Goal: Entertainment & Leisure: Browse casually

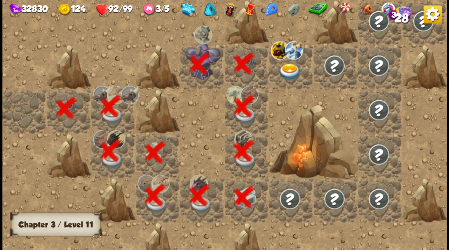
click at [279, 68] on img at bounding box center [290, 71] width 22 height 17
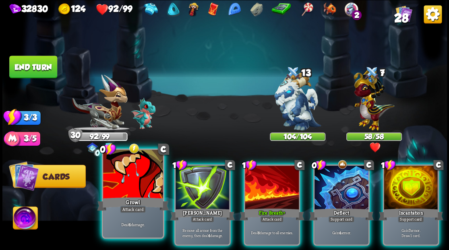
drag, startPoint x: 128, startPoint y: 172, endPoint x: 134, endPoint y: 168, distance: 7.1
click at [129, 173] on div at bounding box center [133, 175] width 60 height 50
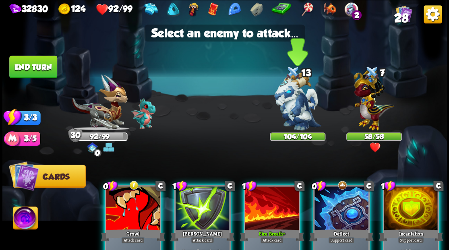
click at [287, 97] on img at bounding box center [297, 101] width 47 height 58
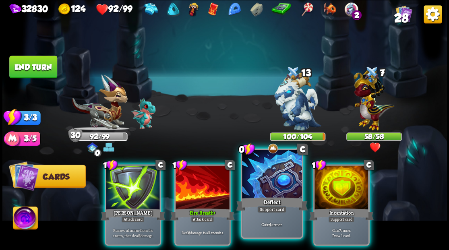
click at [273, 177] on div at bounding box center [272, 175] width 60 height 50
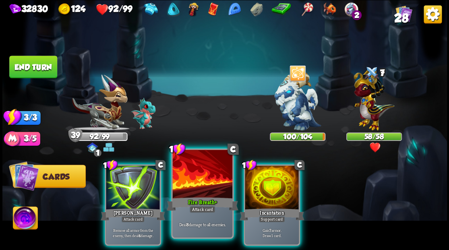
click at [201, 174] on div at bounding box center [202, 175] width 60 height 50
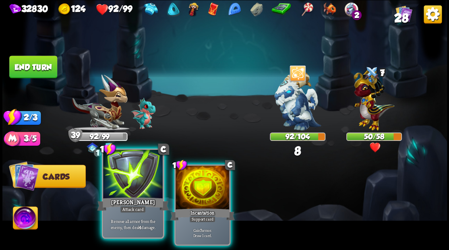
click at [126, 174] on div at bounding box center [133, 175] width 60 height 50
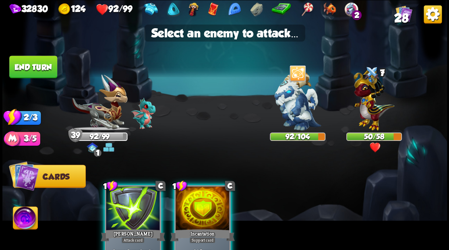
click at [139, 201] on div at bounding box center [133, 209] width 54 height 46
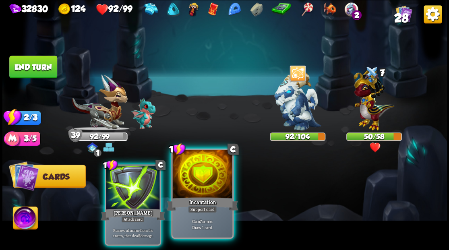
click at [196, 183] on div at bounding box center [202, 175] width 60 height 50
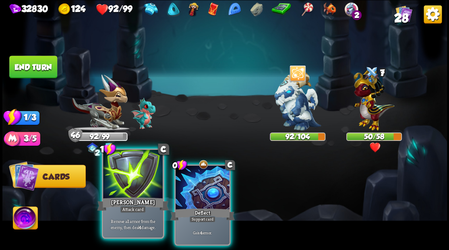
click at [131, 196] on div "[PERSON_NAME]" at bounding box center [133, 204] width 72 height 16
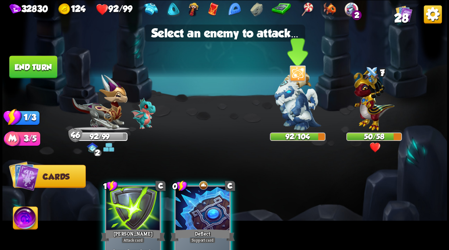
click at [300, 105] on img at bounding box center [297, 101] width 47 height 58
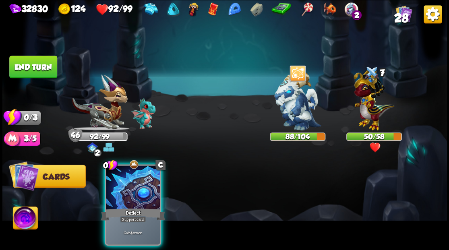
click at [28, 64] on button "End turn" at bounding box center [33, 67] width 48 height 23
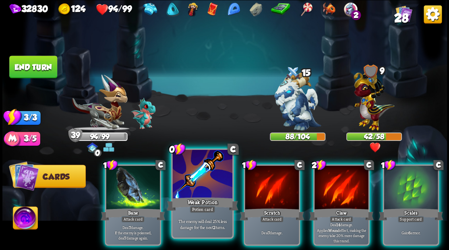
click at [209, 179] on div at bounding box center [202, 175] width 60 height 50
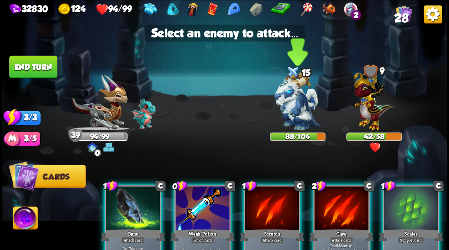
click at [294, 101] on img at bounding box center [297, 101] width 47 height 58
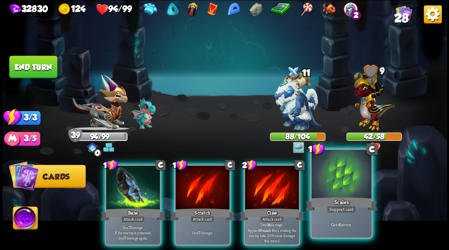
click at [347, 182] on div at bounding box center [341, 175] width 60 height 50
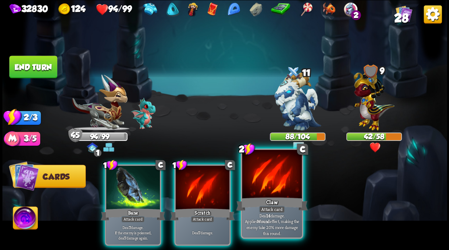
click at [257, 184] on div at bounding box center [272, 175] width 60 height 50
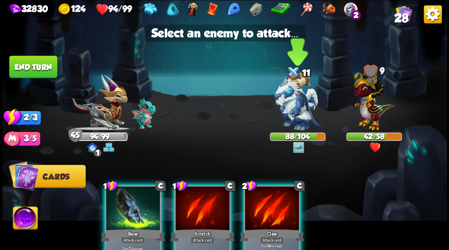
click at [291, 99] on img at bounding box center [297, 101] width 47 height 58
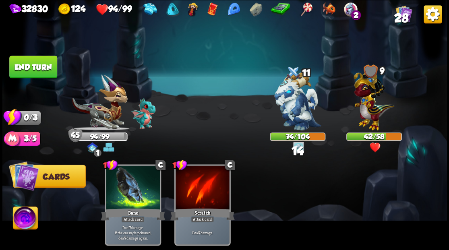
drag, startPoint x: 39, startPoint y: 62, endPoint x: 195, endPoint y: 66, distance: 155.9
click at [39, 62] on button "End turn" at bounding box center [32, 66] width 49 height 23
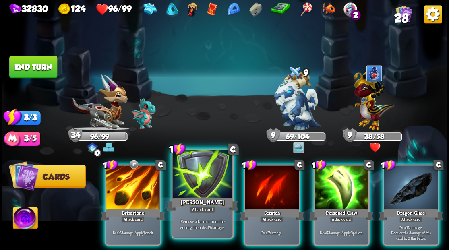
click at [199, 181] on div at bounding box center [202, 175] width 60 height 50
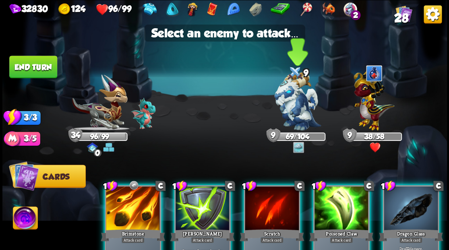
click at [292, 108] on img at bounding box center [297, 101] width 47 height 58
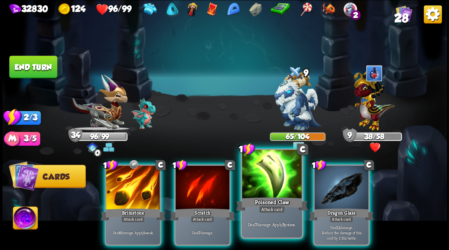
click at [274, 178] on div at bounding box center [272, 175] width 60 height 50
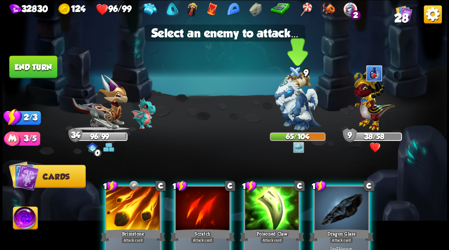
click at [294, 110] on img at bounding box center [297, 101] width 47 height 58
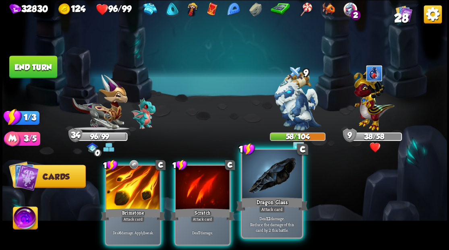
click at [278, 189] on div at bounding box center [272, 175] width 60 height 50
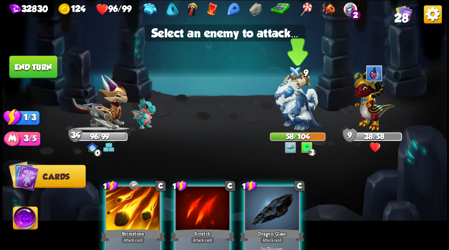
click at [286, 111] on img at bounding box center [297, 101] width 47 height 58
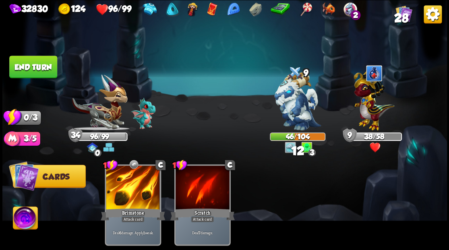
click at [31, 70] on button "End turn" at bounding box center [33, 67] width 48 height 23
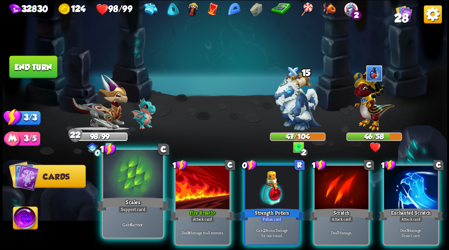
click at [130, 173] on div at bounding box center [133, 175] width 60 height 50
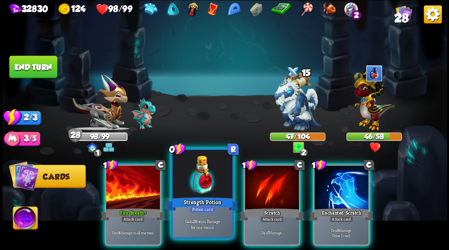
click at [192, 177] on div at bounding box center [202, 175] width 60 height 50
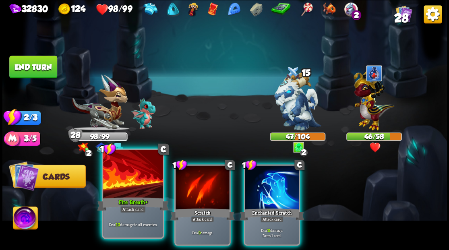
click at [124, 186] on div at bounding box center [133, 175] width 60 height 50
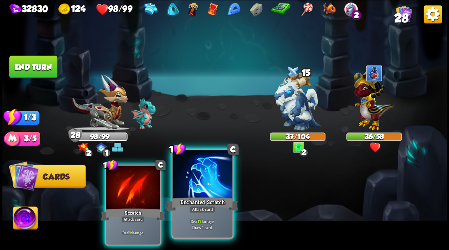
click at [212, 175] on div at bounding box center [202, 175] width 60 height 50
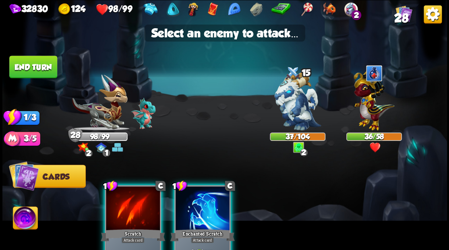
drag, startPoint x: 207, startPoint y: 209, endPoint x: 213, endPoint y: 170, distance: 39.1
click at [207, 208] on div at bounding box center [203, 209] width 54 height 46
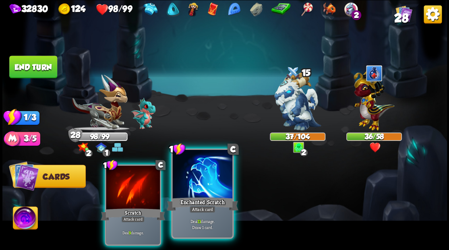
click at [205, 181] on div at bounding box center [202, 175] width 60 height 50
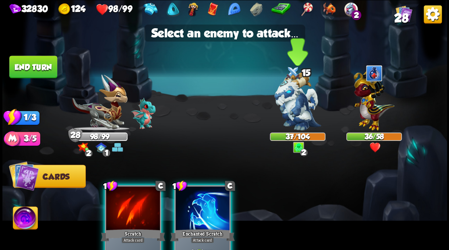
click at [295, 97] on img at bounding box center [297, 101] width 47 height 58
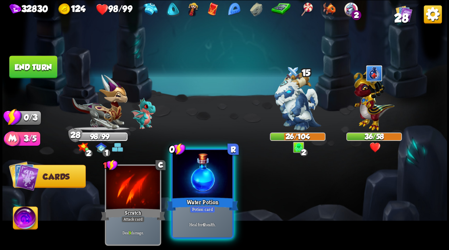
click at [199, 183] on div at bounding box center [202, 175] width 60 height 50
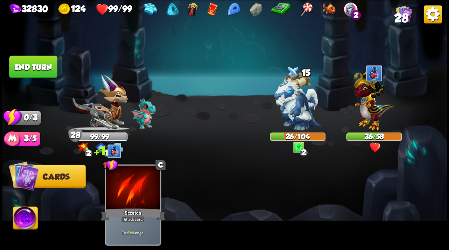
click at [34, 63] on button "End turn" at bounding box center [33, 67] width 48 height 23
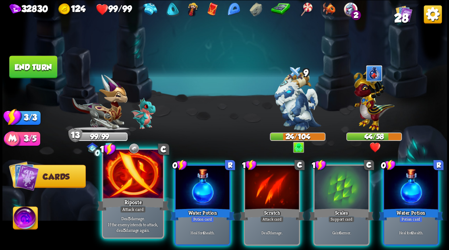
click at [143, 173] on div at bounding box center [133, 175] width 60 height 50
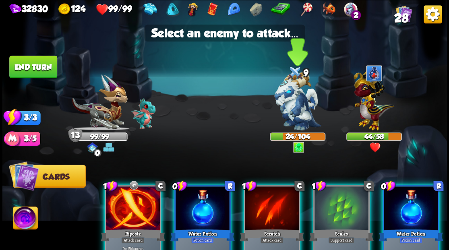
click at [292, 97] on img at bounding box center [297, 101] width 47 height 58
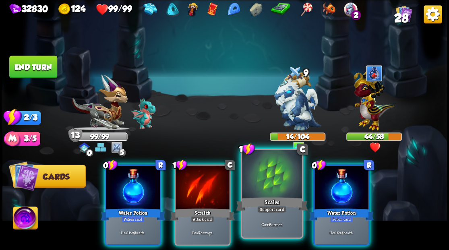
click at [250, 179] on div at bounding box center [272, 175] width 60 height 50
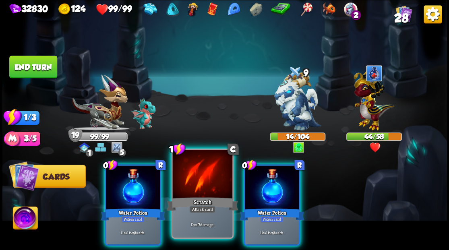
click at [190, 177] on div at bounding box center [202, 175] width 60 height 50
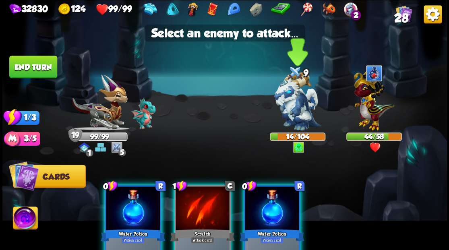
click at [294, 101] on img at bounding box center [297, 101] width 47 height 58
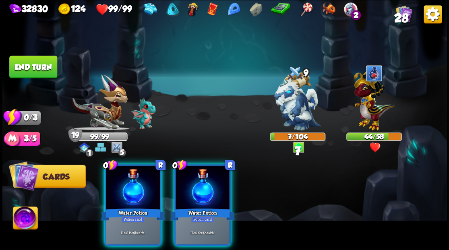
drag, startPoint x: 193, startPoint y: 182, endPoint x: 168, endPoint y: 180, distance: 25.4
click at [193, 182] on div at bounding box center [203, 188] width 54 height 46
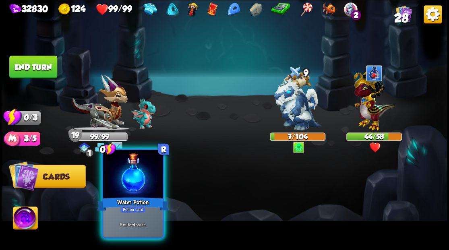
click at [128, 179] on div at bounding box center [133, 175] width 60 height 50
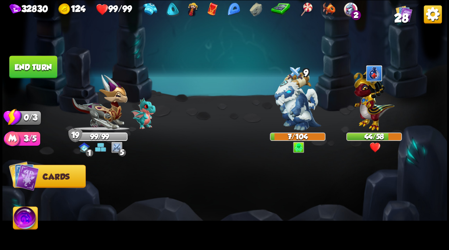
click at [45, 71] on button "End turn" at bounding box center [32, 66] width 49 height 23
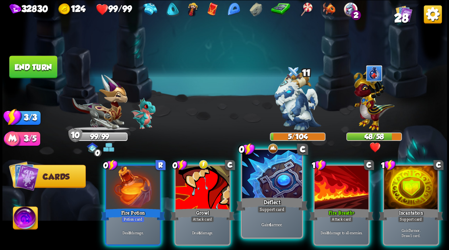
click at [275, 179] on div at bounding box center [272, 175] width 60 height 50
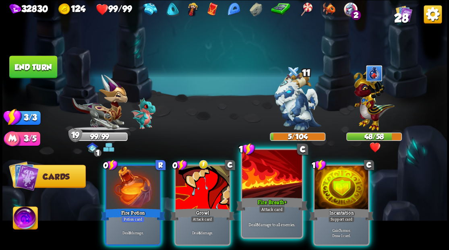
click at [265, 177] on div at bounding box center [272, 175] width 60 height 50
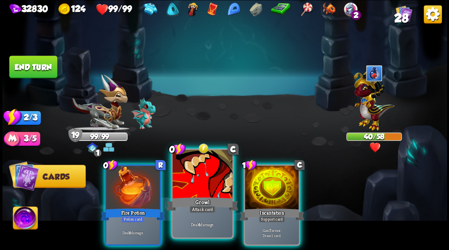
click at [205, 186] on div at bounding box center [202, 175] width 60 height 50
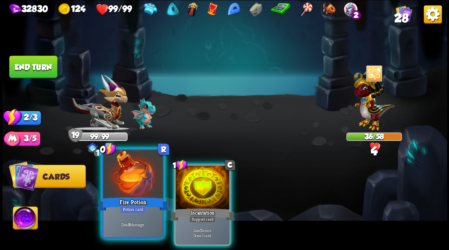
click at [134, 182] on div at bounding box center [133, 175] width 60 height 50
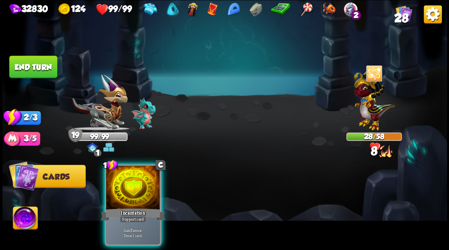
click at [134, 182] on div at bounding box center [133, 188] width 54 height 46
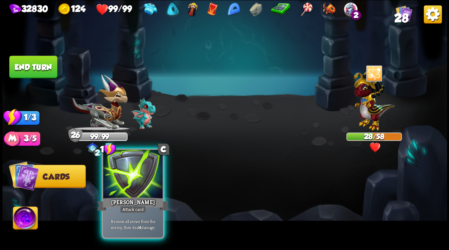
click at [134, 180] on div at bounding box center [133, 175] width 60 height 50
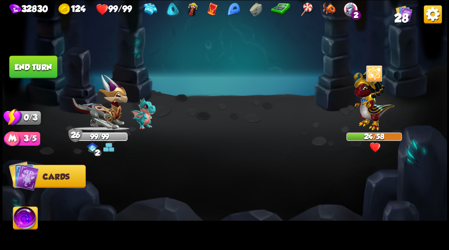
click at [45, 72] on button "End turn" at bounding box center [32, 66] width 49 height 23
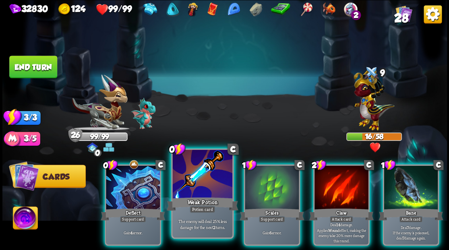
click at [213, 172] on div at bounding box center [202, 175] width 60 height 50
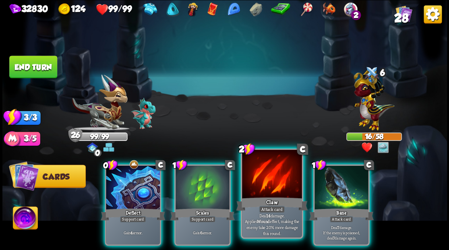
click at [263, 182] on div at bounding box center [272, 175] width 60 height 50
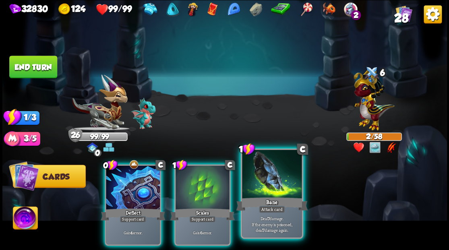
click at [268, 176] on div at bounding box center [272, 175] width 60 height 50
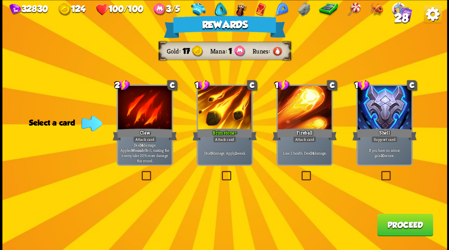
click at [402, 228] on button "Proceed" at bounding box center [405, 224] width 56 height 23
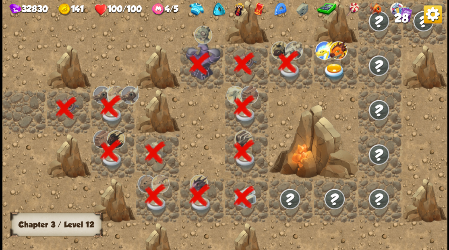
scroll to position [0, 155]
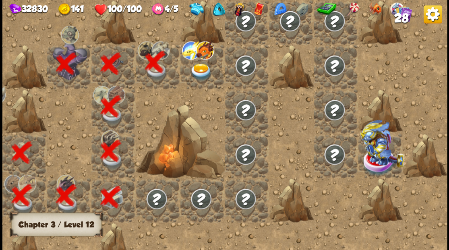
click at [204, 71] on div at bounding box center [202, 66] width 44 height 44
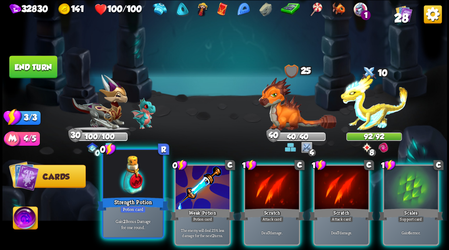
click at [136, 176] on div at bounding box center [133, 175] width 60 height 50
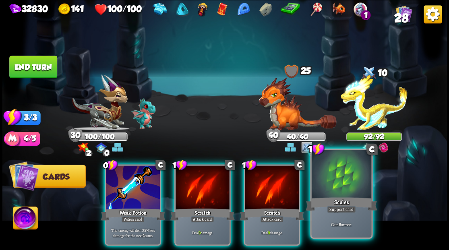
click at [336, 184] on div at bounding box center [341, 175] width 60 height 50
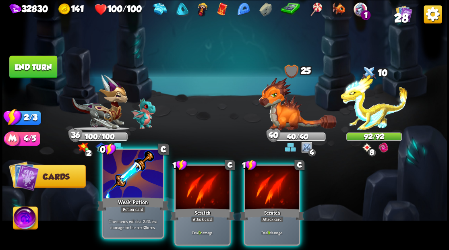
click at [134, 178] on div at bounding box center [133, 175] width 60 height 50
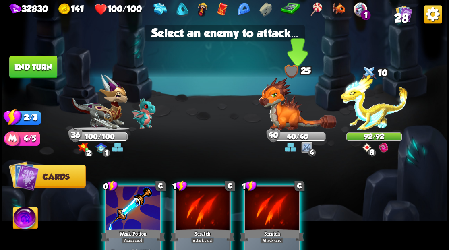
click at [279, 106] on img at bounding box center [298, 103] width 78 height 53
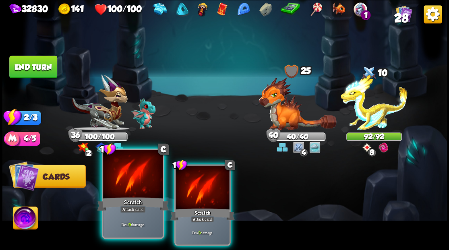
click at [128, 184] on div at bounding box center [133, 175] width 60 height 50
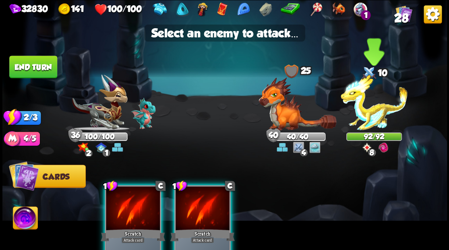
click at [366, 110] on img at bounding box center [374, 102] width 67 height 56
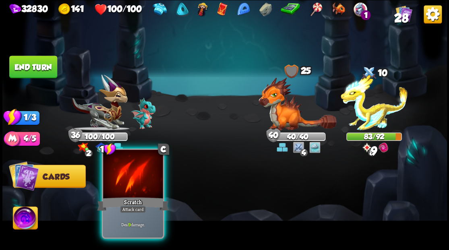
click at [137, 184] on div at bounding box center [133, 175] width 60 height 50
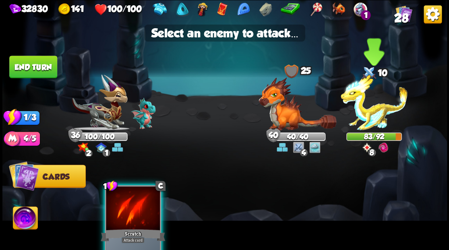
click at [375, 110] on img at bounding box center [374, 102] width 67 height 56
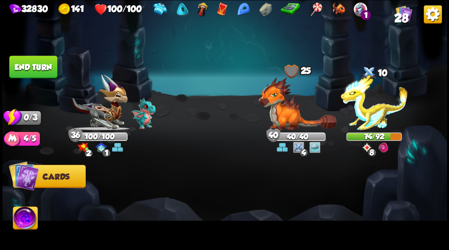
click at [28, 70] on button "End turn" at bounding box center [33, 67] width 48 height 23
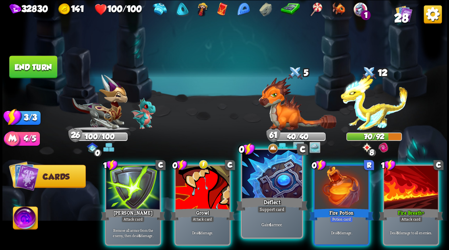
click at [254, 185] on div at bounding box center [272, 175] width 60 height 50
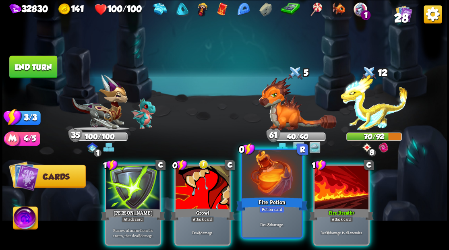
click at [261, 180] on div at bounding box center [272, 175] width 60 height 50
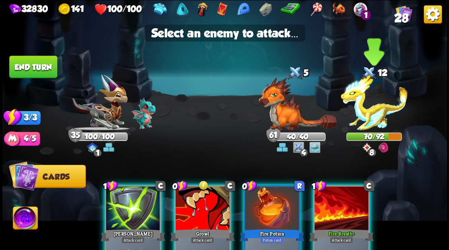
click at [357, 110] on img at bounding box center [374, 102] width 67 height 56
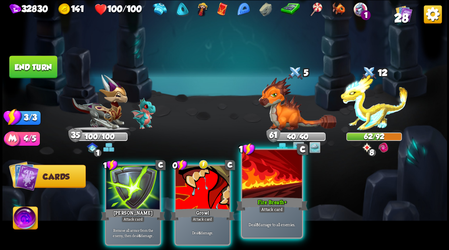
click at [263, 186] on div at bounding box center [272, 175] width 60 height 50
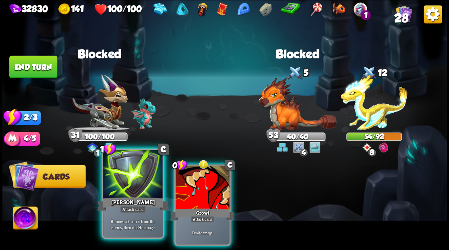
click at [133, 181] on div at bounding box center [133, 175] width 60 height 50
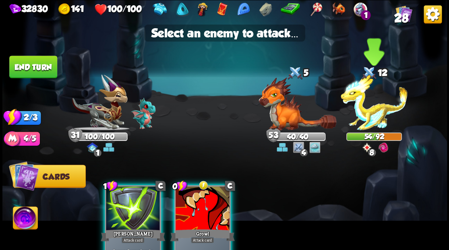
click at [375, 114] on img at bounding box center [374, 102] width 67 height 56
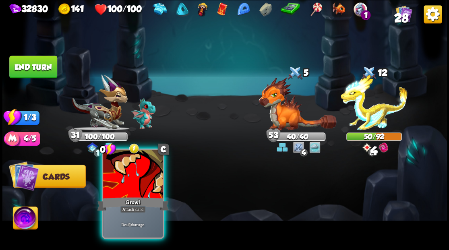
click at [126, 179] on div at bounding box center [133, 175] width 60 height 50
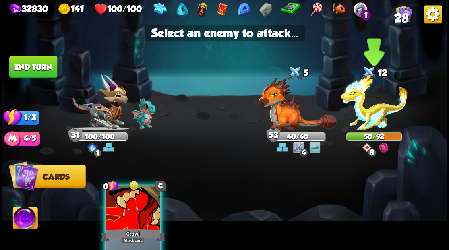
click at [369, 116] on img at bounding box center [374, 102] width 67 height 56
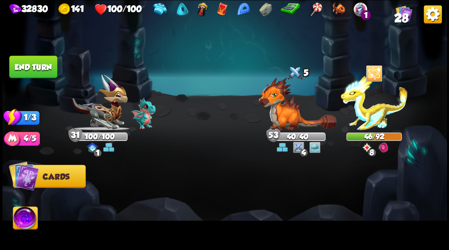
click at [39, 66] on button "End turn" at bounding box center [32, 66] width 49 height 23
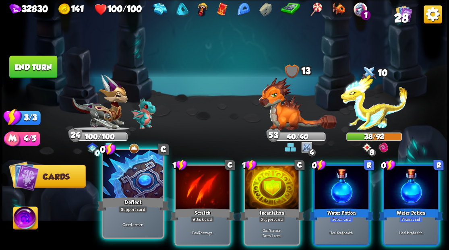
click at [132, 183] on div at bounding box center [133, 175] width 60 height 50
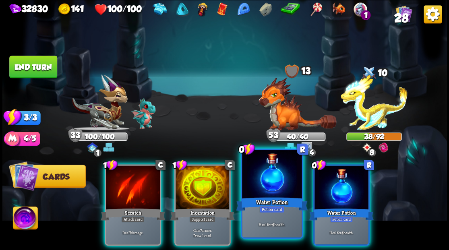
click at [282, 198] on div "Water Potion" at bounding box center [272, 204] width 72 height 16
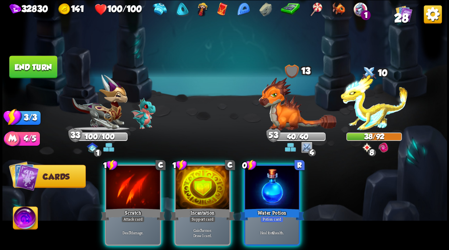
click at [296, 194] on div at bounding box center [272, 188] width 54 height 46
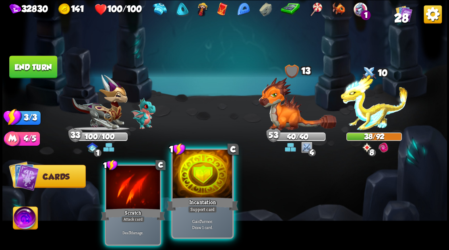
click at [202, 186] on div at bounding box center [202, 175] width 60 height 50
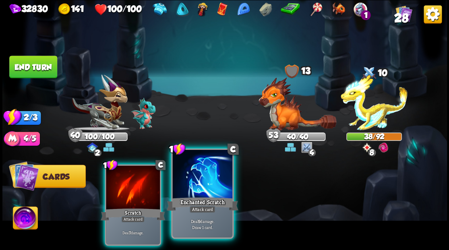
click at [195, 185] on div at bounding box center [202, 175] width 60 height 50
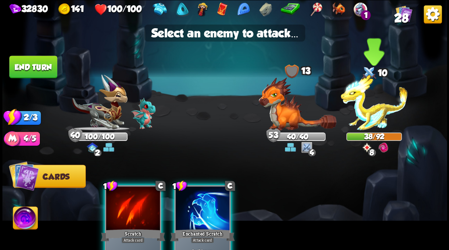
click at [376, 113] on img at bounding box center [374, 102] width 67 height 56
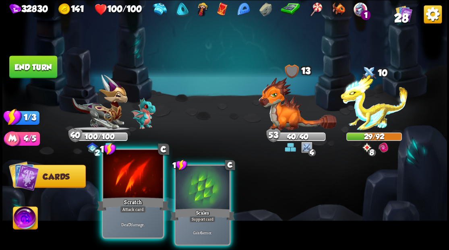
click at [142, 177] on div at bounding box center [133, 175] width 60 height 50
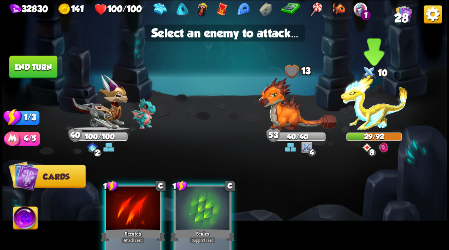
click at [366, 115] on img at bounding box center [374, 102] width 67 height 56
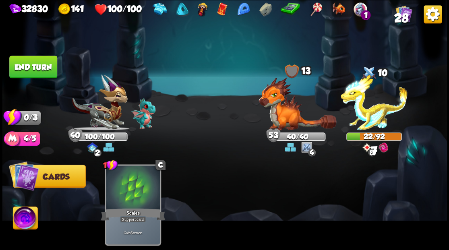
drag, startPoint x: 43, startPoint y: 69, endPoint x: 143, endPoint y: 99, distance: 104.9
click at [42, 69] on button "End turn" at bounding box center [33, 67] width 48 height 23
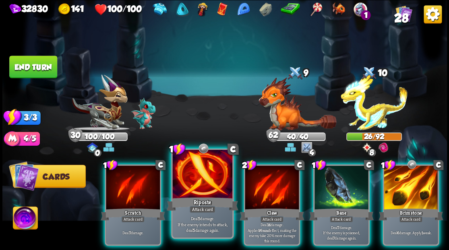
click at [191, 177] on div at bounding box center [202, 175] width 60 height 50
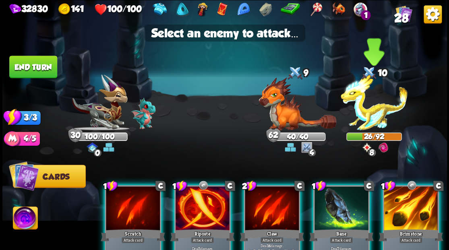
click at [366, 114] on img at bounding box center [374, 102] width 67 height 56
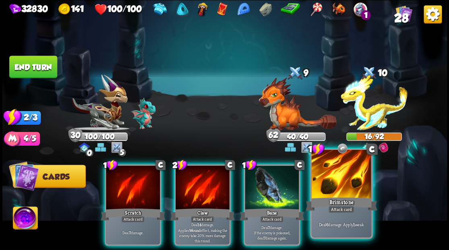
click at [325, 180] on div at bounding box center [341, 175] width 60 height 50
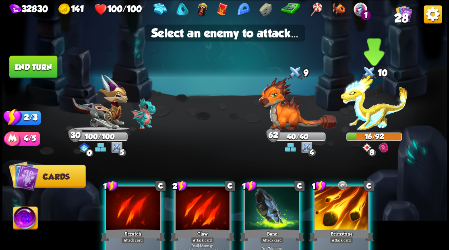
click at [374, 116] on img at bounding box center [374, 102] width 67 height 56
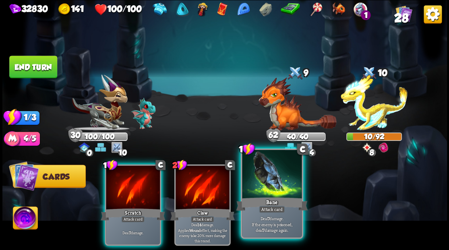
click at [261, 191] on div at bounding box center [272, 175] width 60 height 50
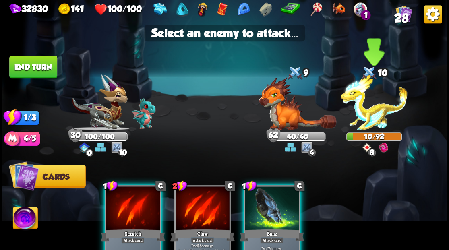
click at [376, 112] on img at bounding box center [374, 102] width 67 height 56
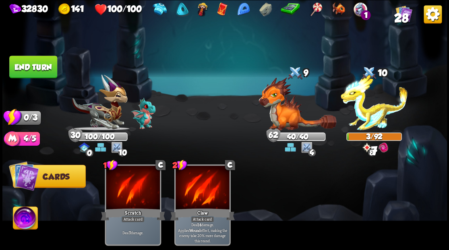
click at [30, 68] on button "End turn" at bounding box center [33, 67] width 48 height 23
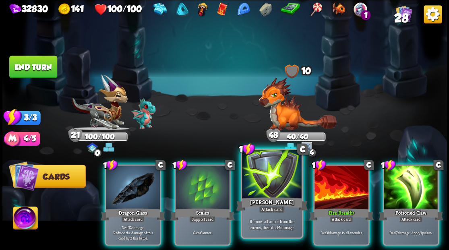
click at [269, 175] on div at bounding box center [272, 175] width 60 height 50
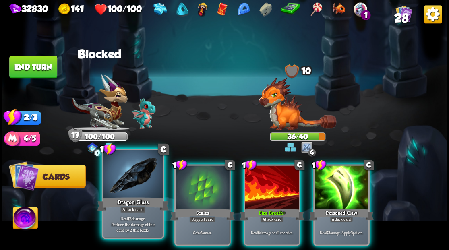
click at [134, 183] on div at bounding box center [133, 175] width 60 height 50
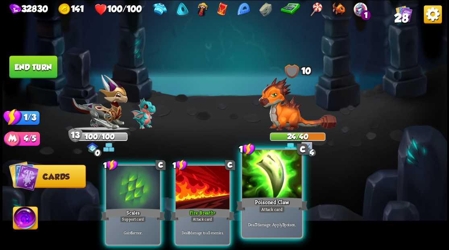
click at [260, 177] on div at bounding box center [272, 175] width 60 height 50
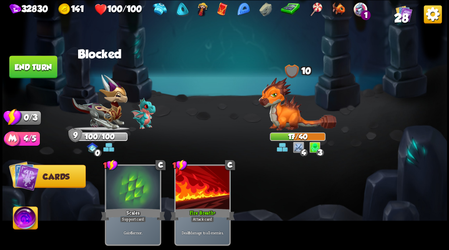
click at [31, 70] on button "End turn" at bounding box center [32, 66] width 49 height 23
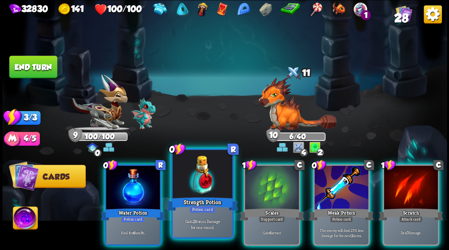
click at [192, 191] on div at bounding box center [202, 175] width 60 height 50
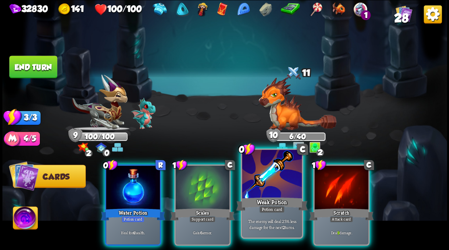
click at [257, 188] on div at bounding box center [272, 175] width 60 height 50
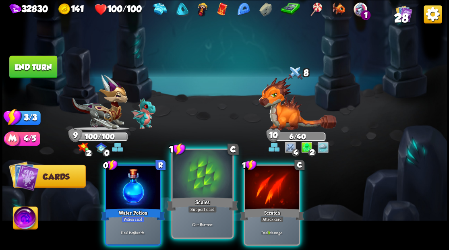
click at [196, 186] on div at bounding box center [202, 175] width 60 height 50
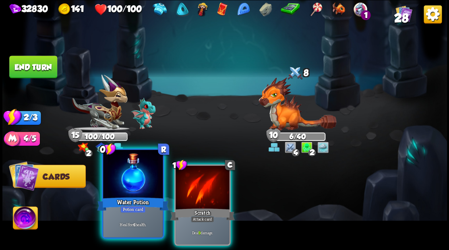
click at [124, 204] on div "Water Potion" at bounding box center [133, 204] width 72 height 16
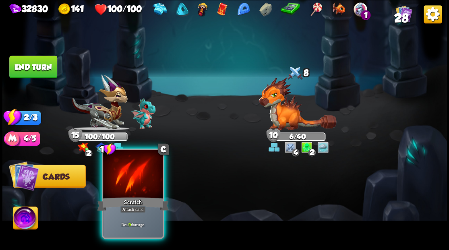
click at [135, 195] on div at bounding box center [133, 175] width 60 height 50
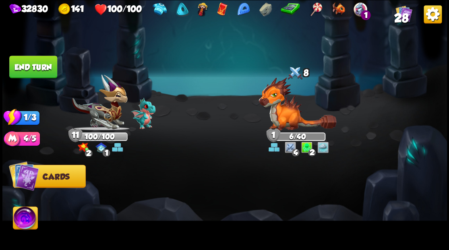
click at [44, 74] on button "End turn" at bounding box center [32, 66] width 49 height 23
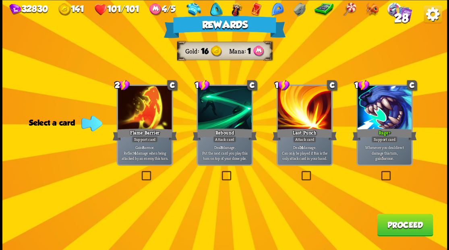
click at [403, 223] on button "Proceed" at bounding box center [405, 224] width 56 height 23
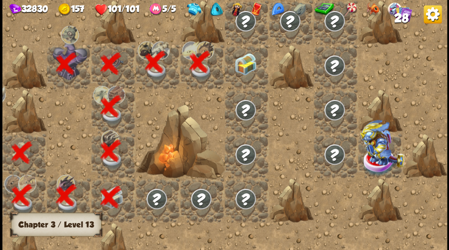
click at [237, 66] on div at bounding box center [247, 66] width 44 height 44
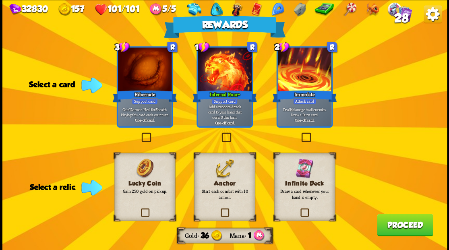
click at [219, 209] on label at bounding box center [219, 209] width 0 height 0
click at [0, 0] on input "checkbox" at bounding box center [0, 0] width 0 height 0
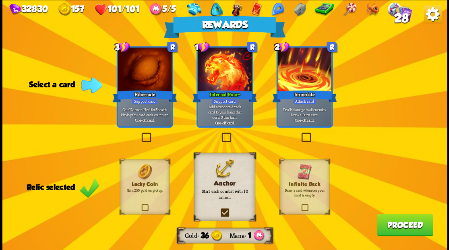
click at [405, 232] on button "Proceed" at bounding box center [405, 224] width 56 height 23
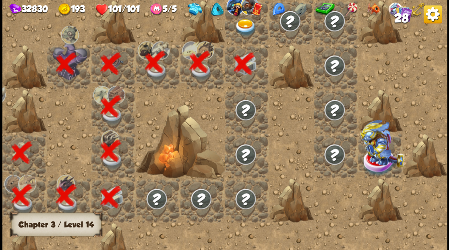
click at [249, 33] on img at bounding box center [245, 27] width 22 height 17
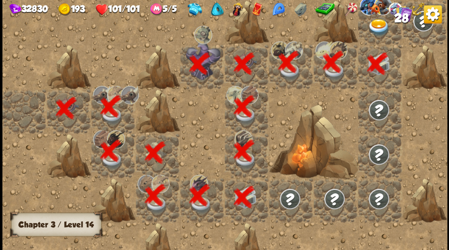
scroll to position [0, 155]
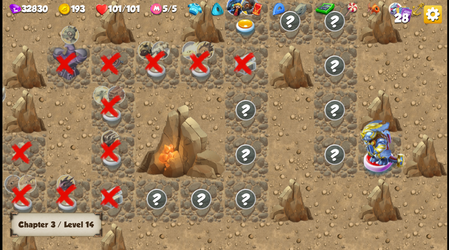
click at [250, 35] on img at bounding box center [245, 27] width 22 height 17
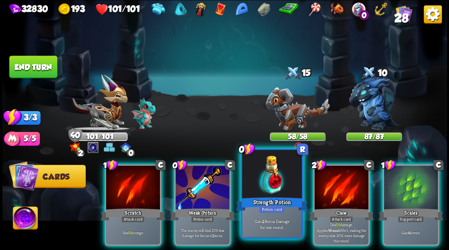
click at [280, 184] on div at bounding box center [272, 175] width 60 height 50
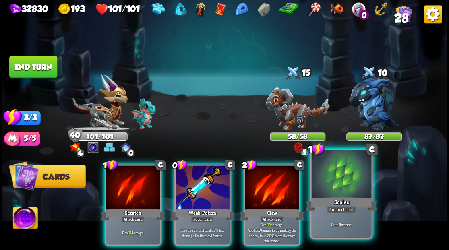
click at [358, 178] on div at bounding box center [341, 175] width 60 height 50
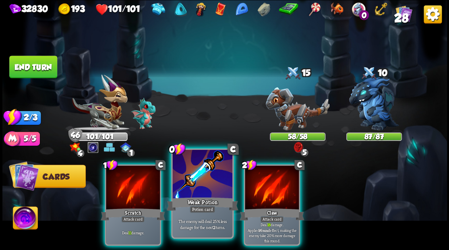
click at [210, 178] on div at bounding box center [202, 175] width 60 height 50
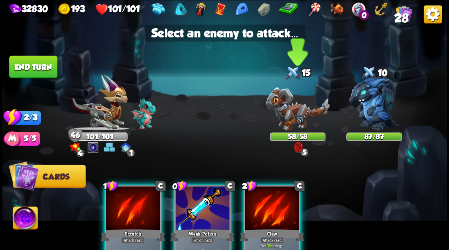
click at [302, 118] on img at bounding box center [297, 108] width 64 height 43
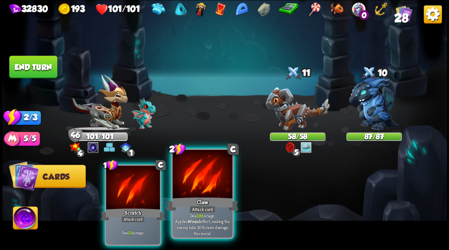
click at [209, 187] on div at bounding box center [202, 175] width 60 height 50
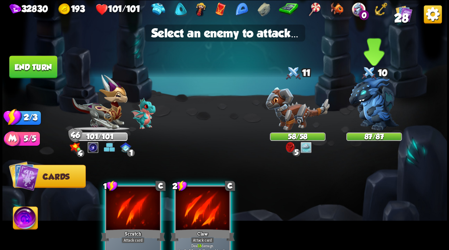
click at [364, 122] on img at bounding box center [374, 104] width 50 height 54
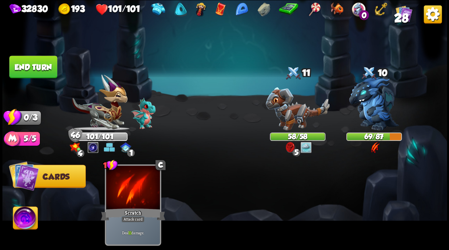
click at [44, 66] on button "End turn" at bounding box center [33, 67] width 48 height 23
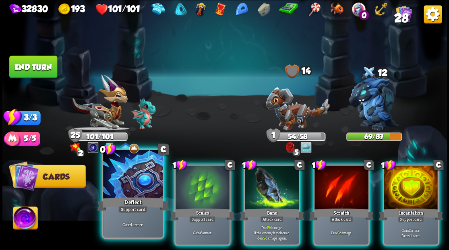
click at [134, 177] on div at bounding box center [133, 175] width 60 height 50
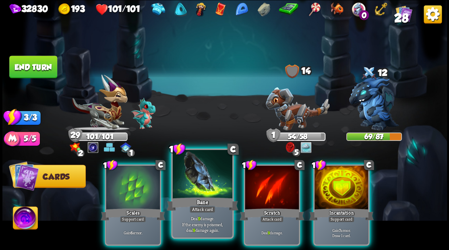
drag, startPoint x: 201, startPoint y: 184, endPoint x: 206, endPoint y: 181, distance: 5.6
click at [201, 184] on div at bounding box center [202, 175] width 60 height 50
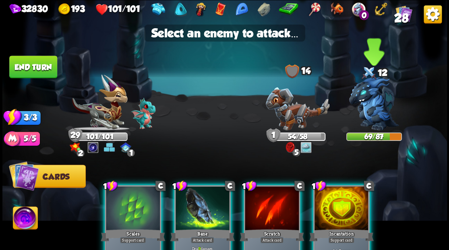
click at [366, 115] on img at bounding box center [374, 104] width 50 height 54
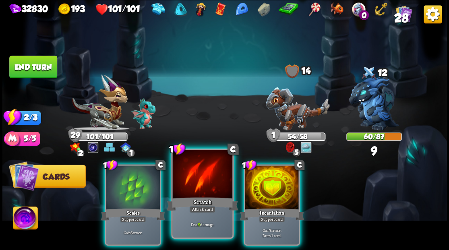
click at [196, 183] on div at bounding box center [202, 175] width 60 height 50
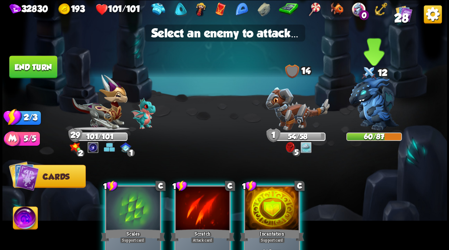
click at [378, 99] on img at bounding box center [374, 104] width 50 height 54
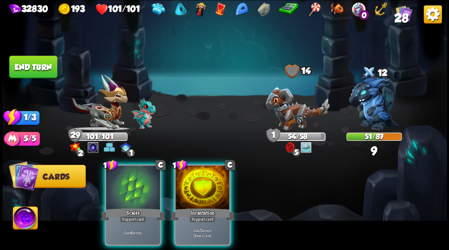
click at [205, 184] on div at bounding box center [203, 188] width 54 height 46
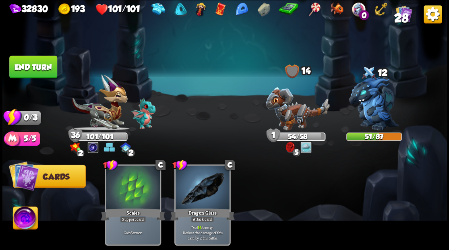
drag, startPoint x: 27, startPoint y: 67, endPoint x: 214, endPoint y: 74, distance: 187.0
click at [27, 68] on button "End turn" at bounding box center [33, 67] width 48 height 23
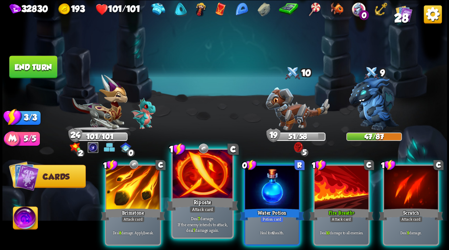
click at [197, 182] on div at bounding box center [202, 175] width 60 height 50
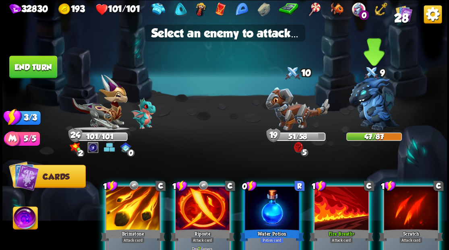
click at [376, 97] on img at bounding box center [374, 104] width 50 height 54
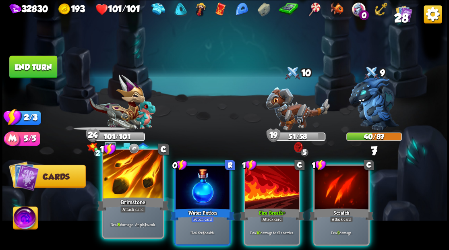
click at [109, 189] on div at bounding box center [133, 175] width 60 height 50
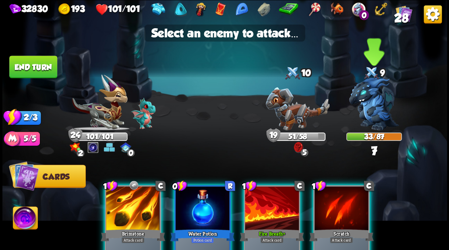
click at [370, 100] on img at bounding box center [374, 104] width 50 height 54
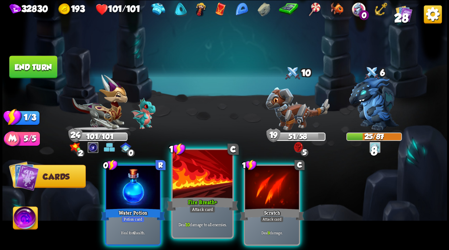
click at [201, 180] on div at bounding box center [202, 175] width 60 height 50
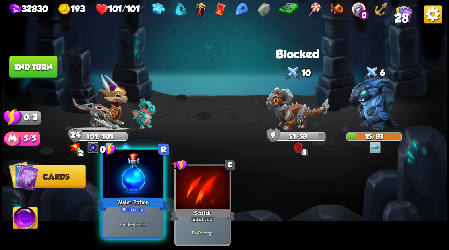
click at [140, 184] on div at bounding box center [133, 175] width 60 height 50
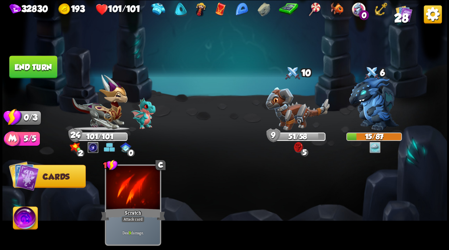
click at [37, 66] on button "End turn" at bounding box center [33, 67] width 48 height 23
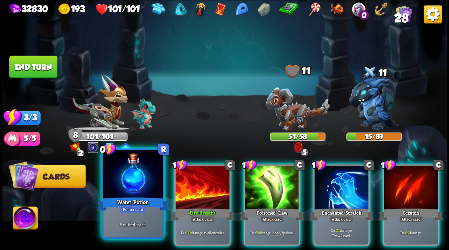
click at [134, 190] on div at bounding box center [133, 175] width 60 height 50
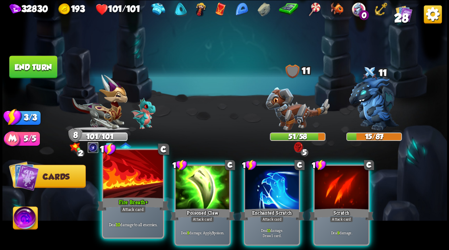
click at [139, 190] on div at bounding box center [133, 175] width 60 height 50
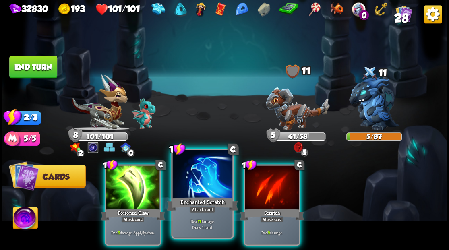
click at [193, 190] on div at bounding box center [202, 175] width 60 height 50
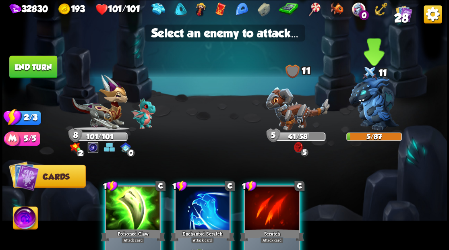
click at [374, 99] on img at bounding box center [374, 104] width 50 height 54
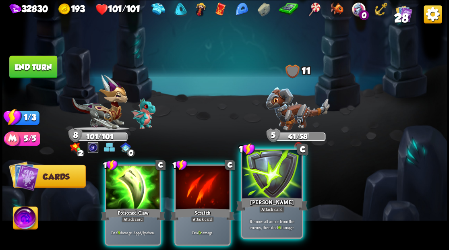
click at [288, 184] on div at bounding box center [272, 175] width 60 height 50
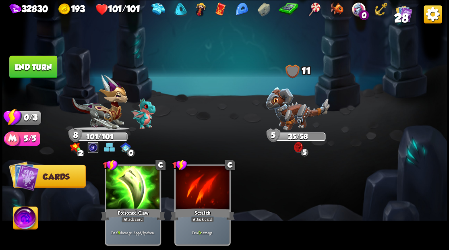
click at [46, 71] on button "End turn" at bounding box center [33, 67] width 48 height 23
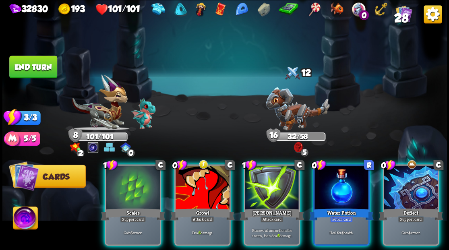
click at [212, 178] on div at bounding box center [203, 188] width 54 height 46
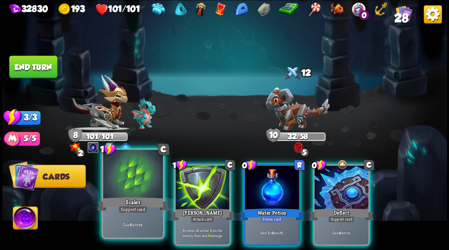
click at [136, 188] on div at bounding box center [133, 175] width 60 height 50
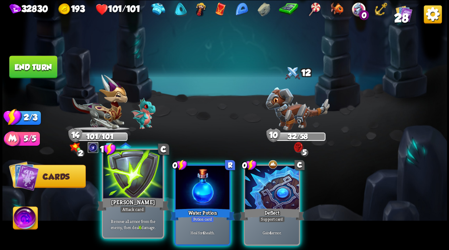
click at [136, 190] on div at bounding box center [133, 175] width 60 height 50
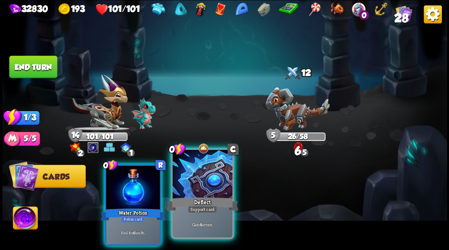
click at [192, 197] on div "Deflect" at bounding box center [202, 204] width 72 height 16
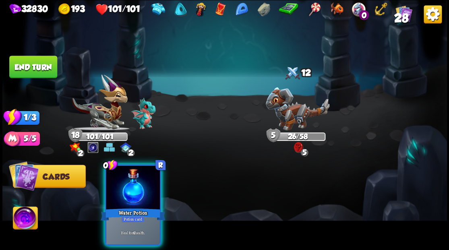
drag, startPoint x: 136, startPoint y: 193, endPoint x: 110, endPoint y: 167, distance: 37.3
click at [134, 193] on div at bounding box center [133, 188] width 54 height 46
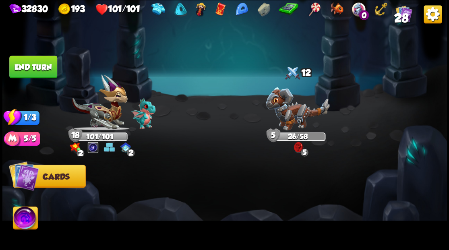
click at [35, 69] on button "End turn" at bounding box center [33, 67] width 48 height 23
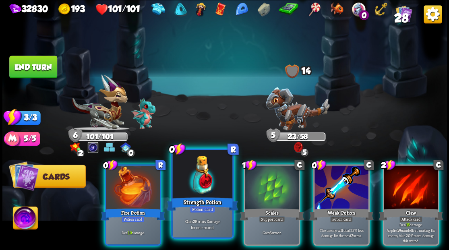
click at [214, 178] on div at bounding box center [202, 175] width 60 height 50
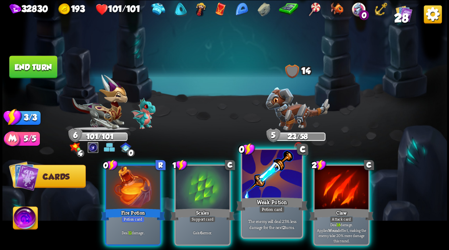
click at [275, 170] on div at bounding box center [272, 175] width 60 height 50
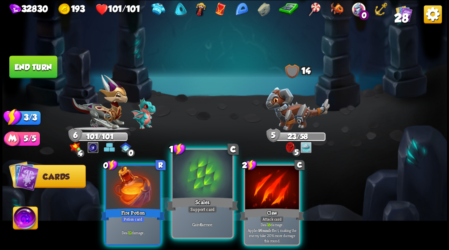
click at [191, 171] on div at bounding box center [202, 175] width 60 height 50
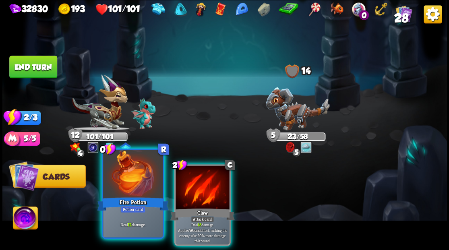
click at [138, 173] on div at bounding box center [133, 175] width 60 height 50
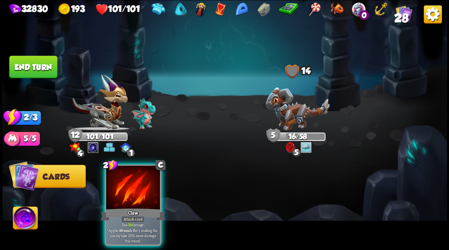
click at [138, 173] on div at bounding box center [133, 188] width 54 height 46
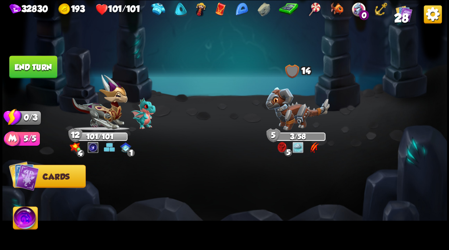
click at [42, 67] on button "End turn" at bounding box center [33, 67] width 48 height 23
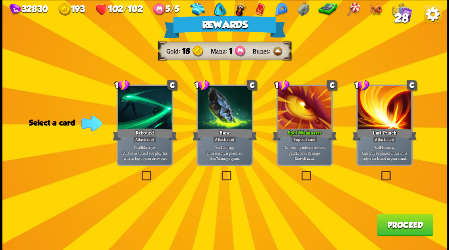
click at [414, 224] on button "Proceed" at bounding box center [405, 224] width 56 height 23
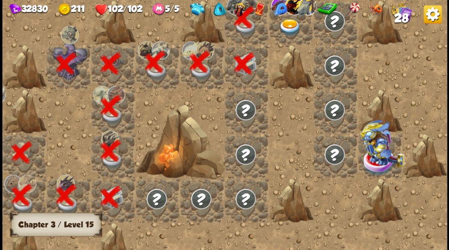
click at [291, 36] on div at bounding box center [291, 22] width 44 height 44
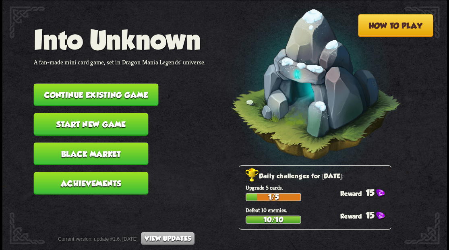
click at [104, 94] on button "Continue existing game" at bounding box center [95, 94] width 125 height 23
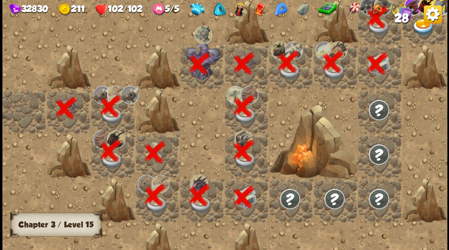
scroll to position [0, 155]
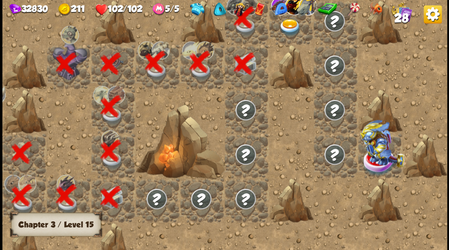
click at [299, 31] on img at bounding box center [290, 27] width 22 height 17
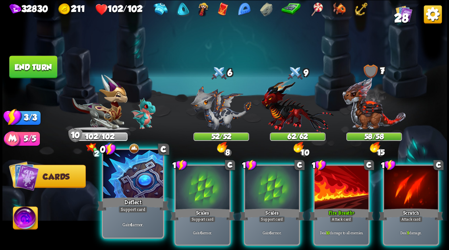
click at [128, 180] on div at bounding box center [133, 175] width 60 height 50
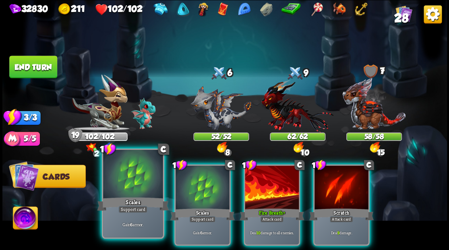
click at [130, 170] on div at bounding box center [133, 175] width 60 height 50
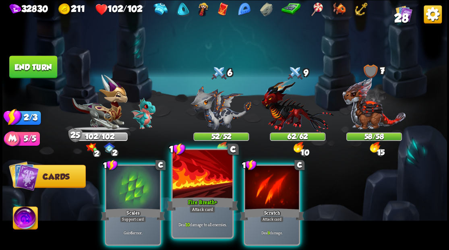
click at [196, 186] on div at bounding box center [202, 175] width 60 height 50
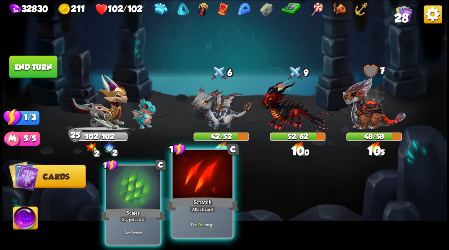
click at [194, 181] on div at bounding box center [202, 175] width 60 height 50
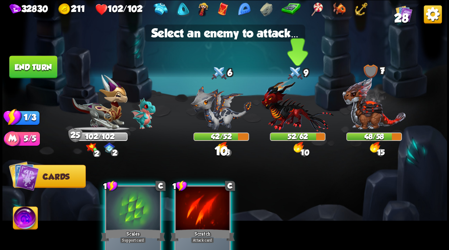
click at [289, 115] on img at bounding box center [297, 105] width 72 height 53
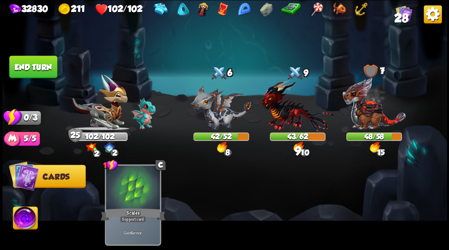
click at [43, 60] on button "End turn" at bounding box center [33, 67] width 48 height 23
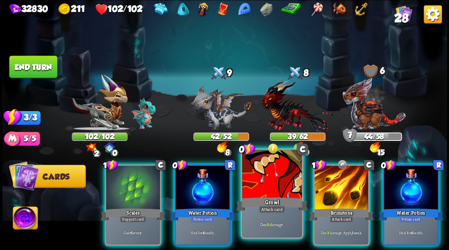
click at [262, 191] on div at bounding box center [272, 175] width 60 height 50
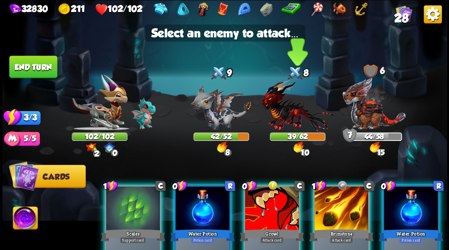
click at [279, 116] on img at bounding box center [297, 105] width 72 height 53
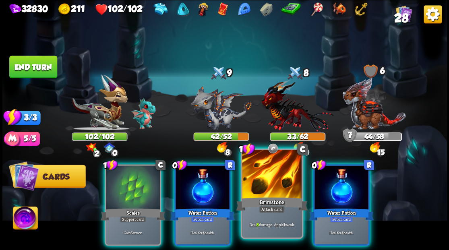
click at [270, 180] on div at bounding box center [272, 175] width 60 height 50
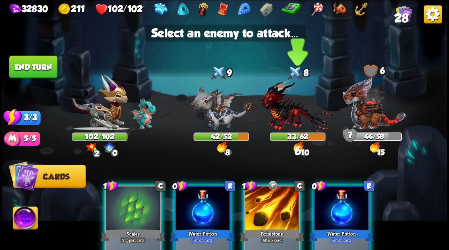
click at [279, 106] on img at bounding box center [297, 105] width 72 height 53
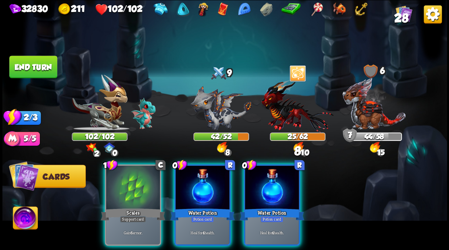
drag, startPoint x: 279, startPoint y: 181, endPoint x: 282, endPoint y: 148, distance: 33.1
click at [279, 181] on div at bounding box center [272, 188] width 54 height 46
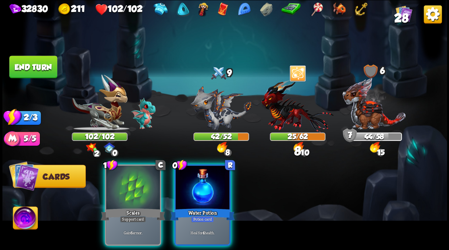
click at [291, 104] on img at bounding box center [297, 105] width 72 height 53
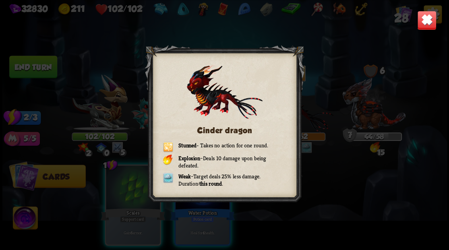
click at [420, 24] on img at bounding box center [426, 19] width 19 height 19
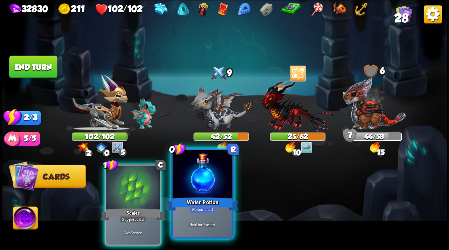
click at [208, 188] on div at bounding box center [202, 175] width 60 height 50
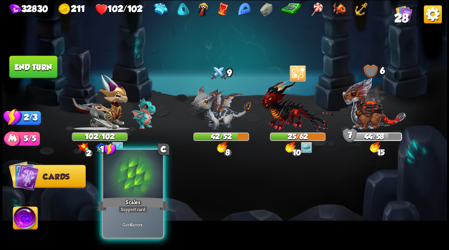
click at [143, 187] on div at bounding box center [133, 175] width 60 height 50
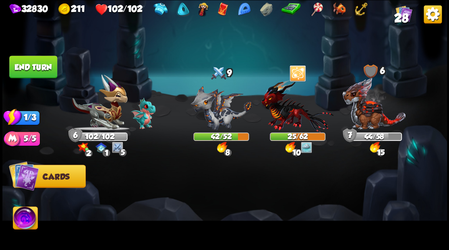
click at [48, 73] on button "End turn" at bounding box center [33, 67] width 48 height 23
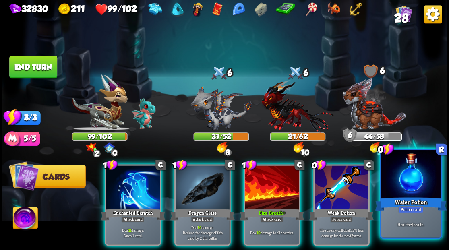
click at [402, 185] on div at bounding box center [411, 175] width 60 height 50
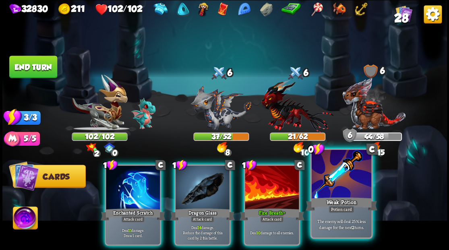
click at [356, 189] on div at bounding box center [341, 175] width 60 height 50
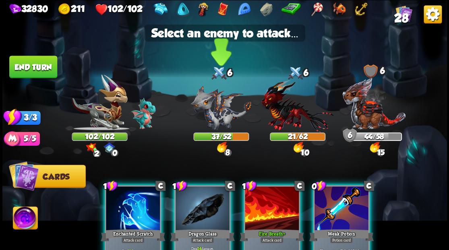
click at [213, 107] on img at bounding box center [220, 107] width 61 height 45
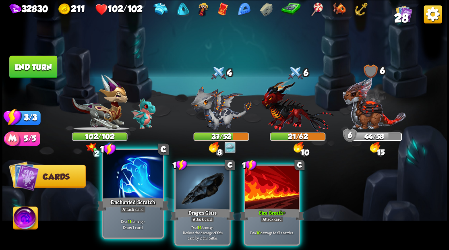
click at [137, 184] on div at bounding box center [133, 175] width 60 height 50
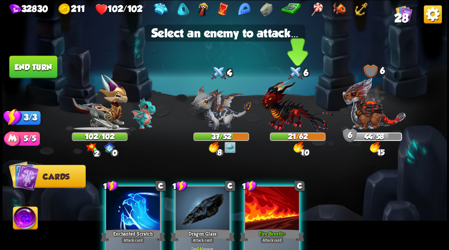
click at [291, 106] on img at bounding box center [297, 105] width 72 height 53
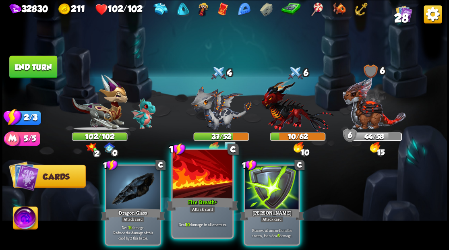
click at [196, 179] on div at bounding box center [202, 175] width 60 height 50
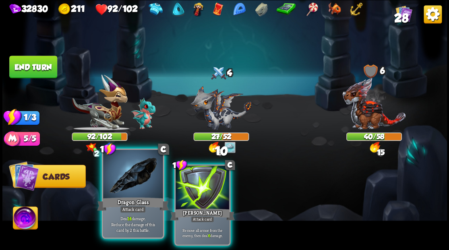
click at [129, 186] on div at bounding box center [133, 175] width 60 height 50
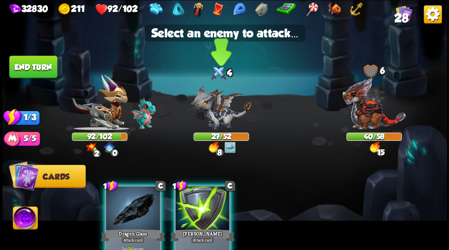
click at [215, 116] on img at bounding box center [220, 107] width 61 height 45
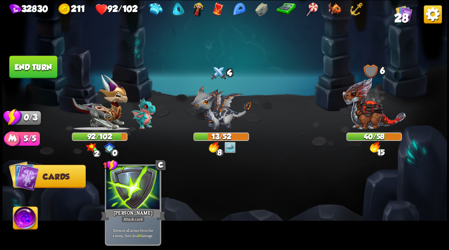
click at [44, 75] on button "End turn" at bounding box center [33, 67] width 48 height 23
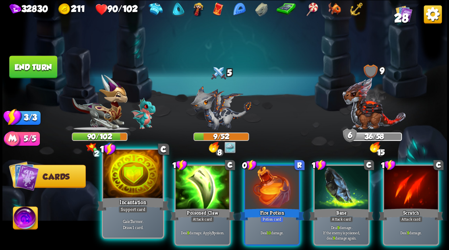
click at [137, 183] on div at bounding box center [133, 175] width 60 height 50
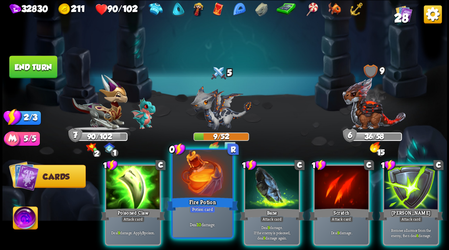
click at [199, 197] on div "Fire Potion" at bounding box center [202, 204] width 72 height 16
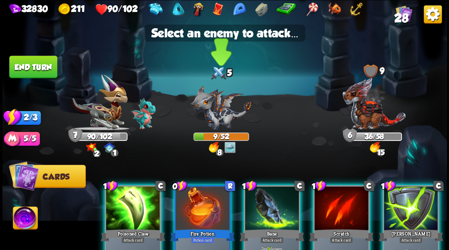
click at [209, 117] on img at bounding box center [220, 107] width 61 height 45
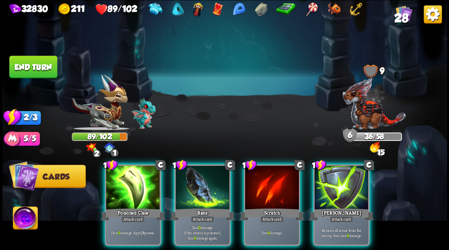
drag, startPoint x: 344, startPoint y: 202, endPoint x: 348, endPoint y: 189, distance: 13.4
click at [344, 207] on div "[PERSON_NAME]" at bounding box center [341, 214] width 64 height 14
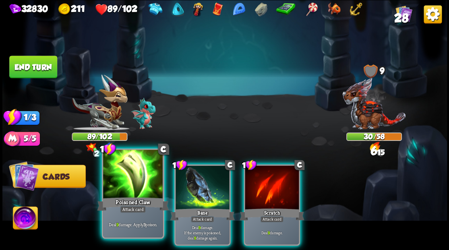
click at [132, 185] on div at bounding box center [133, 175] width 60 height 50
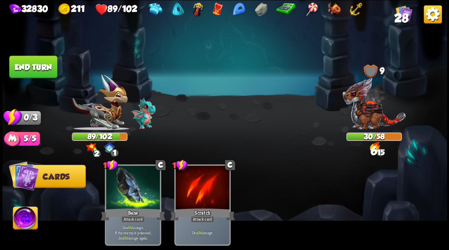
click at [132, 185] on div at bounding box center [133, 188] width 54 height 46
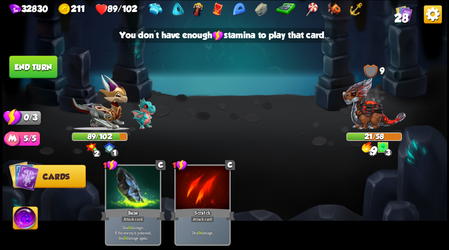
click at [42, 65] on button "End turn" at bounding box center [33, 67] width 48 height 23
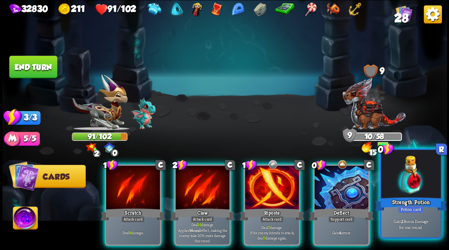
click at [426, 181] on div at bounding box center [411, 175] width 60 height 50
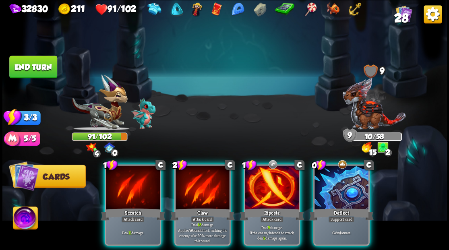
click at [345, 185] on div at bounding box center [341, 188] width 54 height 46
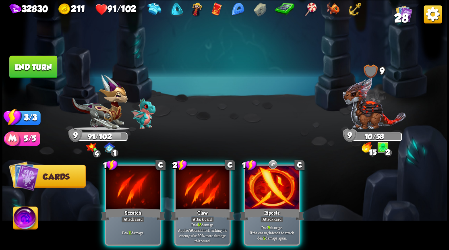
click at [278, 182] on div at bounding box center [272, 188] width 54 height 46
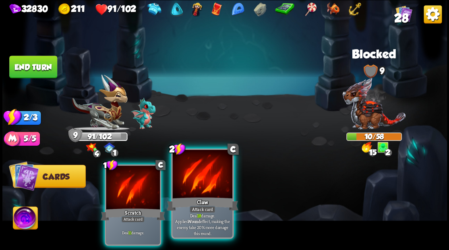
click at [201, 180] on div at bounding box center [202, 175] width 60 height 50
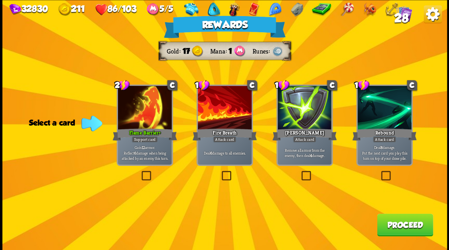
click at [397, 225] on button "Proceed" at bounding box center [405, 224] width 56 height 23
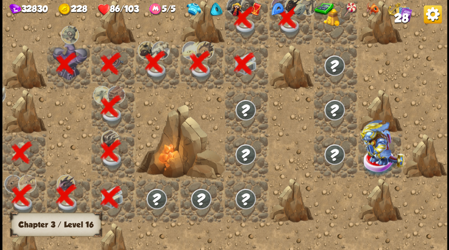
click at [336, 35] on div at bounding box center [335, 22] width 44 height 44
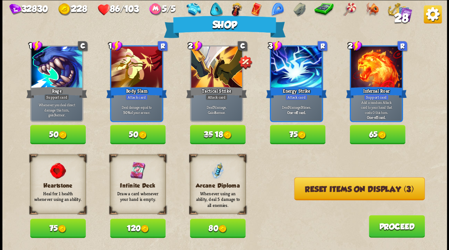
click at [333, 186] on button "Reset items on display (3)" at bounding box center [359, 188] width 130 height 23
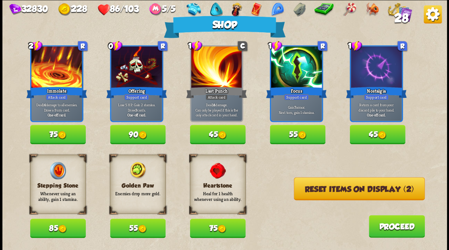
click at [137, 222] on button "55" at bounding box center [138, 228] width 56 height 19
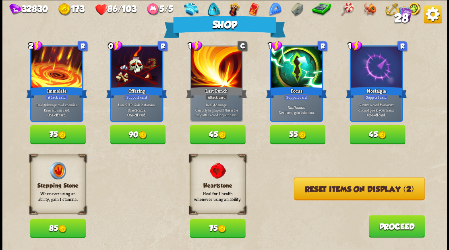
click at [383, 187] on button "Reset items on display (2)" at bounding box center [359, 188] width 131 height 23
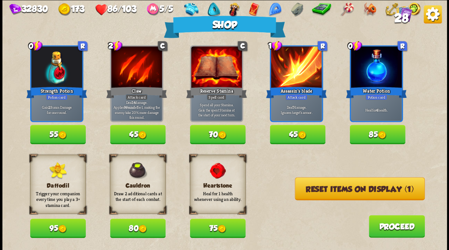
click at [297, 139] on button "45" at bounding box center [298, 134] width 56 height 19
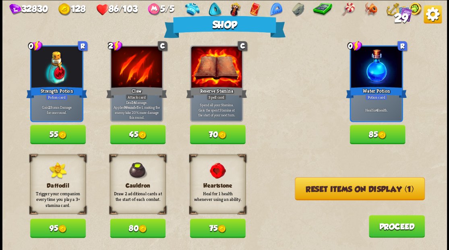
click at [358, 189] on button "Reset items on display (1)" at bounding box center [360, 188] width 130 height 23
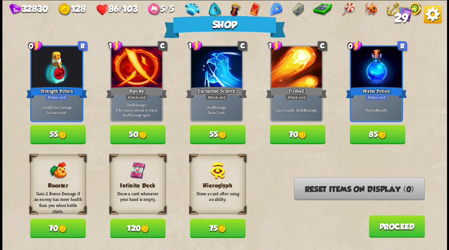
click at [47, 224] on button "70" at bounding box center [58, 228] width 56 height 19
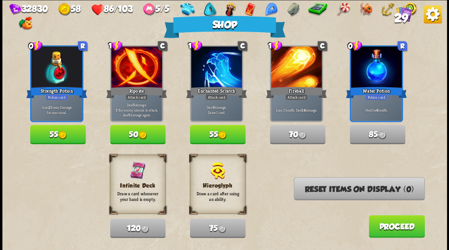
click at [379, 229] on button "Proceed" at bounding box center [396, 226] width 56 height 23
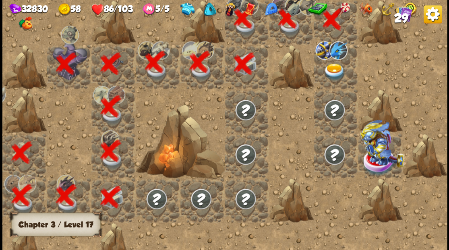
click at [326, 68] on img at bounding box center [334, 71] width 22 height 17
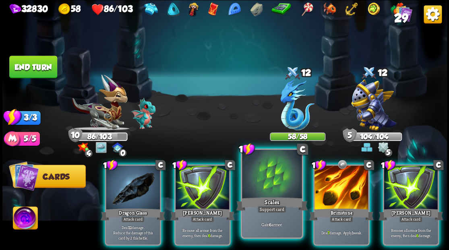
click at [267, 175] on div at bounding box center [272, 175] width 60 height 50
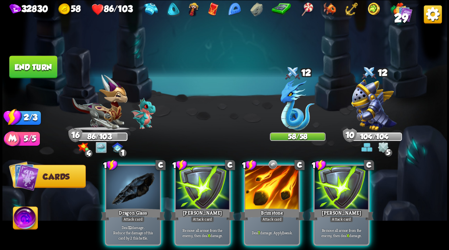
click at [267, 175] on div at bounding box center [272, 188] width 54 height 46
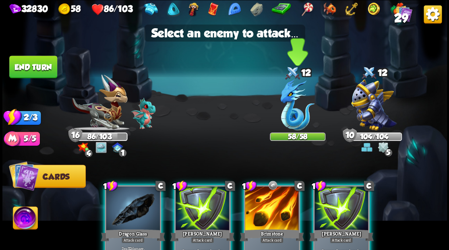
click at [286, 126] on img at bounding box center [297, 104] width 34 height 51
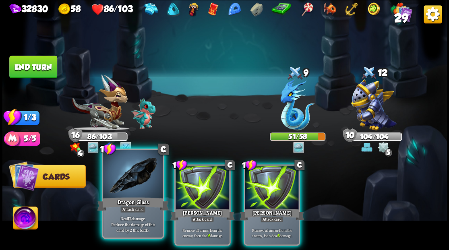
click at [122, 188] on div at bounding box center [133, 175] width 60 height 50
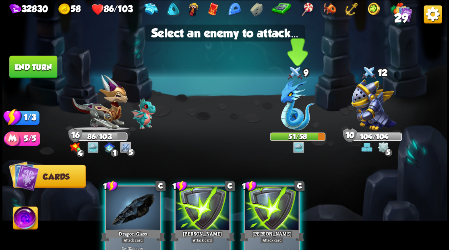
click at [292, 101] on img at bounding box center [297, 104] width 34 height 51
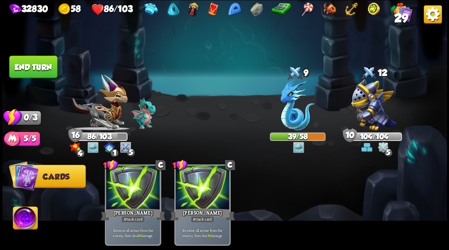
click at [42, 69] on button "End turn" at bounding box center [33, 67] width 48 height 23
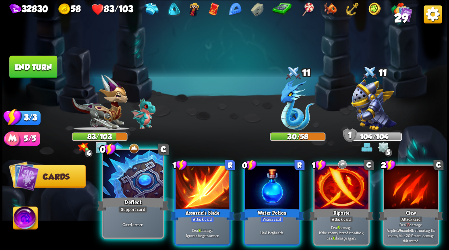
click at [134, 181] on div at bounding box center [133, 175] width 60 height 50
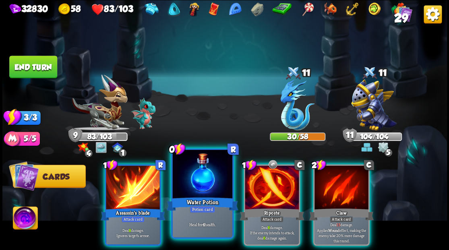
click at [205, 174] on div at bounding box center [202, 175] width 60 height 50
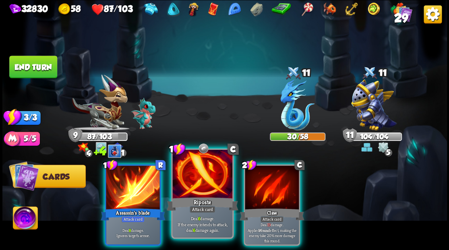
click at [204, 174] on div at bounding box center [202, 175] width 60 height 50
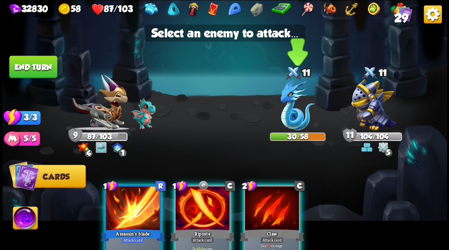
click at [285, 113] on img at bounding box center [297, 104] width 34 height 51
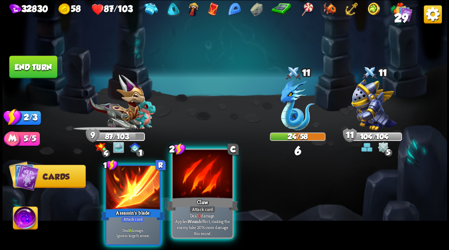
click at [200, 188] on div at bounding box center [202, 175] width 60 height 50
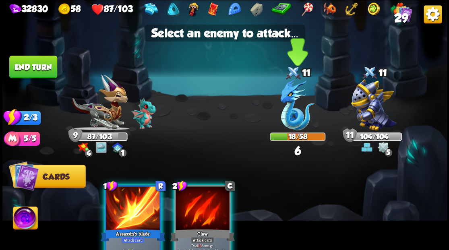
click at [298, 105] on img at bounding box center [297, 104] width 34 height 51
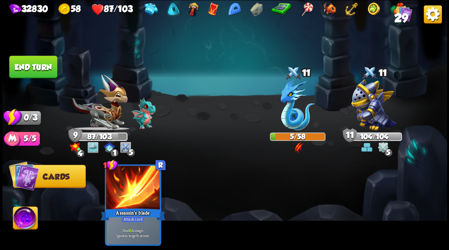
click at [29, 70] on button "End turn" at bounding box center [33, 67] width 48 height 23
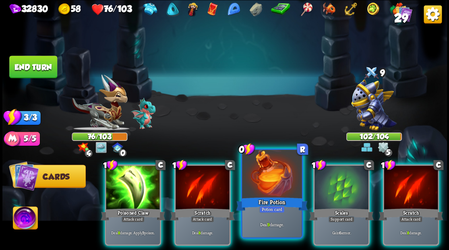
click at [261, 175] on div at bounding box center [272, 175] width 60 height 50
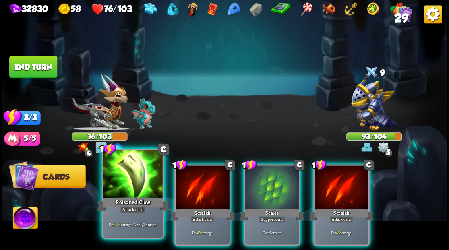
click at [135, 173] on div at bounding box center [133, 175] width 60 height 50
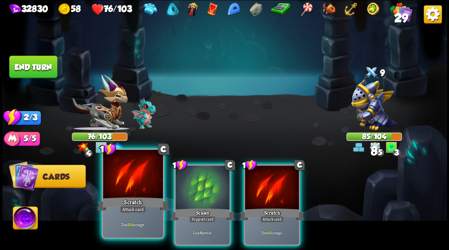
click at [130, 174] on div at bounding box center [133, 175] width 60 height 50
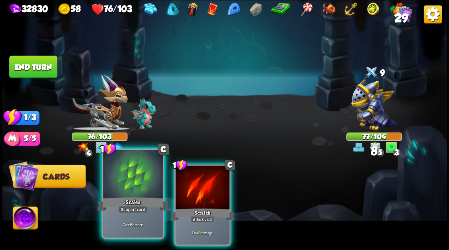
click at [134, 184] on div at bounding box center [133, 175] width 60 height 50
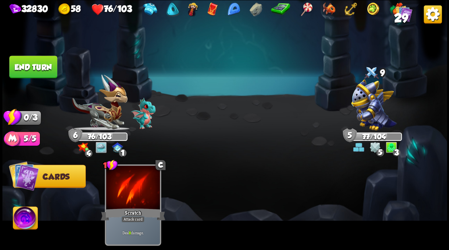
drag, startPoint x: 38, startPoint y: 72, endPoint x: 104, endPoint y: 78, distance: 65.9
click at [38, 72] on button "End turn" at bounding box center [33, 67] width 48 height 23
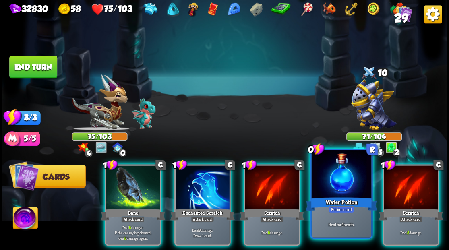
click at [344, 179] on div at bounding box center [341, 175] width 60 height 50
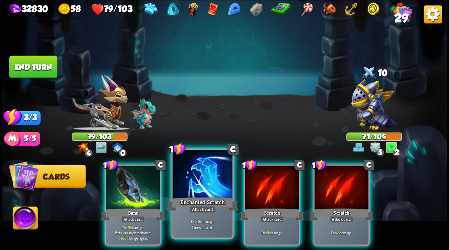
click at [191, 182] on div at bounding box center [202, 175] width 60 height 50
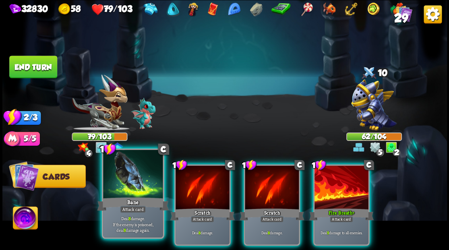
click at [117, 181] on div at bounding box center [133, 175] width 60 height 50
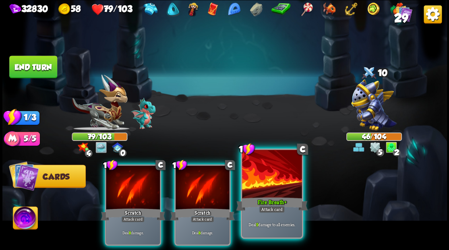
click at [270, 180] on div at bounding box center [272, 175] width 60 height 50
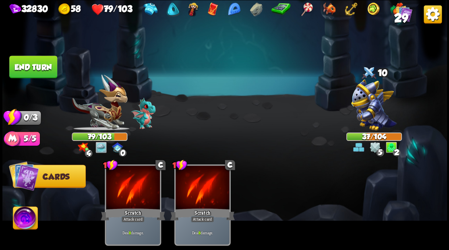
click at [41, 66] on button "End turn" at bounding box center [33, 67] width 48 height 23
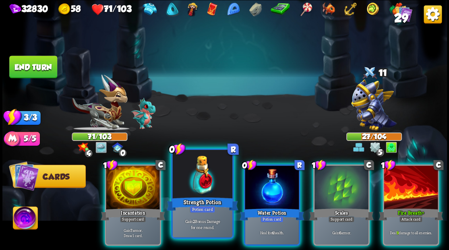
click at [189, 184] on div at bounding box center [202, 175] width 60 height 50
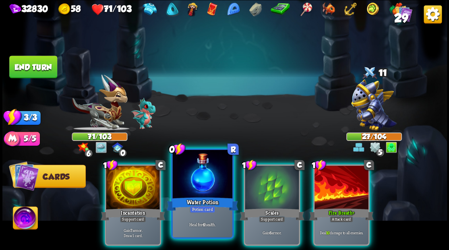
click at [194, 176] on div at bounding box center [202, 175] width 60 height 50
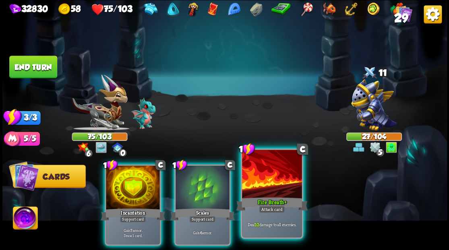
click at [263, 186] on div at bounding box center [272, 175] width 60 height 50
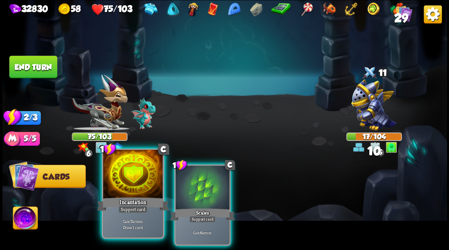
click at [131, 176] on div at bounding box center [133, 175] width 60 height 50
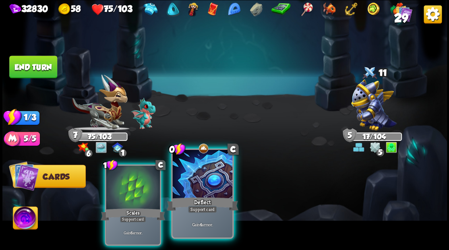
click at [213, 188] on div at bounding box center [202, 175] width 60 height 50
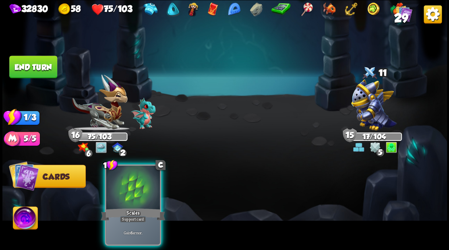
click at [43, 72] on button "End turn" at bounding box center [33, 67] width 48 height 23
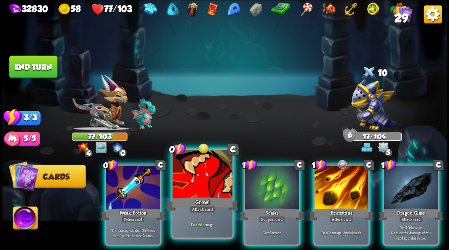
click at [178, 201] on div "Growl" at bounding box center [202, 204] width 72 height 16
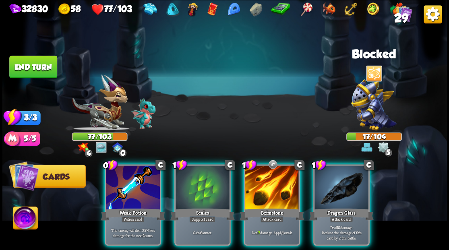
click at [336, 192] on div at bounding box center [341, 188] width 54 height 46
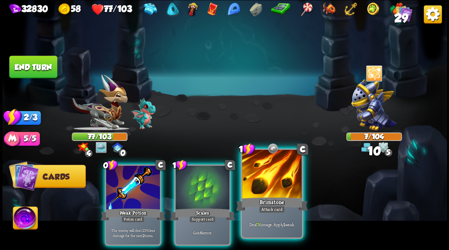
click at [263, 190] on div at bounding box center [272, 175] width 60 height 50
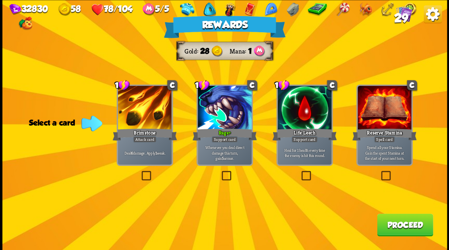
click at [406, 222] on button "Proceed" at bounding box center [405, 224] width 56 height 23
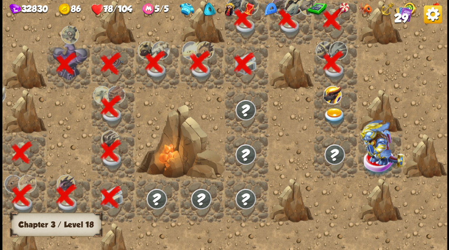
click at [335, 114] on img at bounding box center [334, 116] width 22 height 17
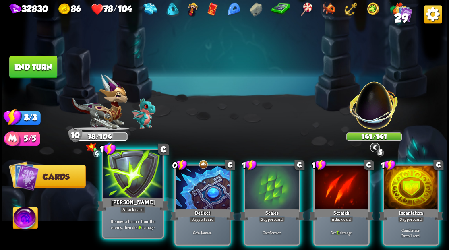
click at [124, 183] on div at bounding box center [133, 175] width 60 height 50
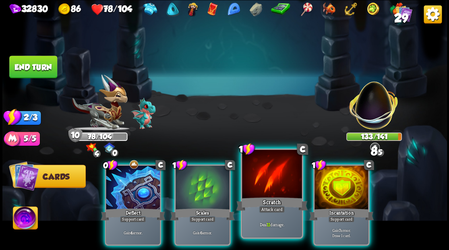
click at [266, 181] on div at bounding box center [272, 175] width 60 height 50
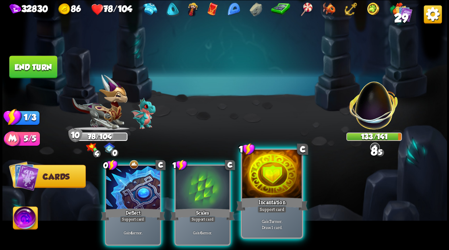
click at [286, 186] on div at bounding box center [272, 175] width 60 height 50
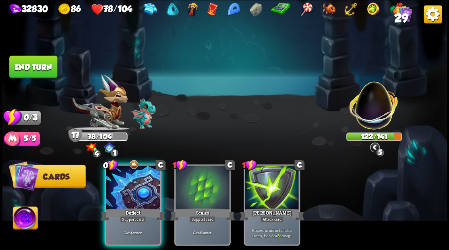
click at [53, 75] on button "End turn" at bounding box center [33, 67] width 48 height 23
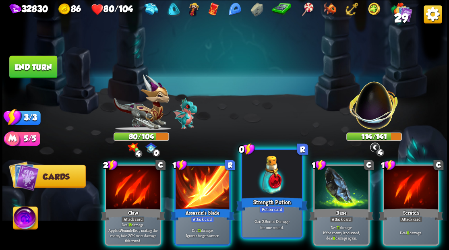
click at [270, 177] on div at bounding box center [272, 175] width 60 height 50
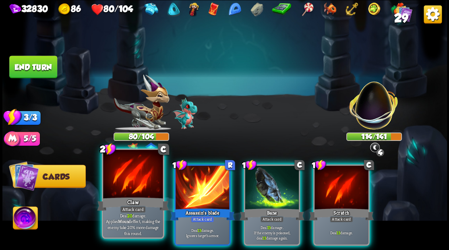
click at [121, 187] on div at bounding box center [133, 175] width 60 height 50
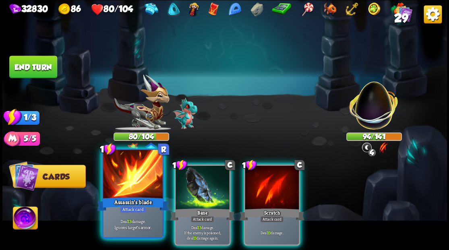
click at [118, 177] on div at bounding box center [133, 175] width 60 height 50
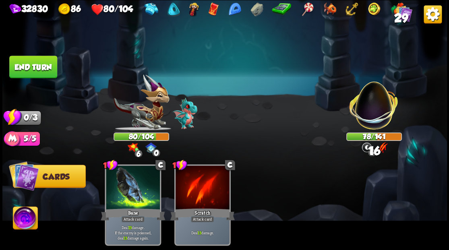
click at [33, 59] on button "End turn" at bounding box center [33, 67] width 48 height 23
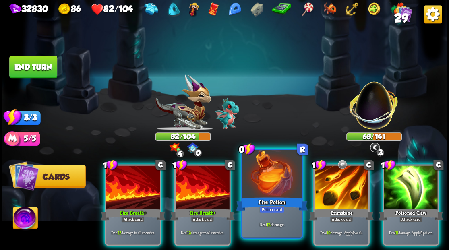
click at [261, 178] on div at bounding box center [272, 175] width 60 height 50
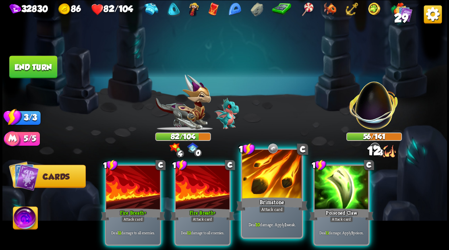
click at [259, 178] on div at bounding box center [272, 175] width 60 height 50
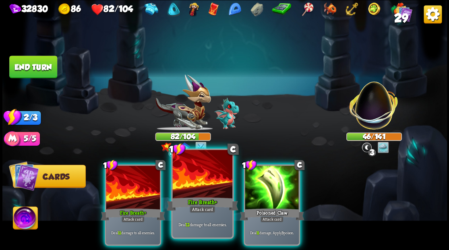
click at [208, 187] on div at bounding box center [202, 175] width 60 height 50
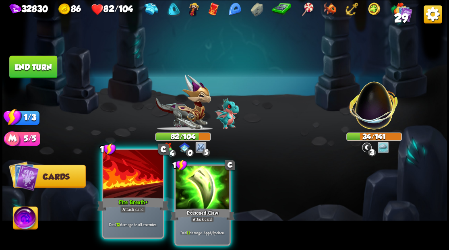
click at [138, 171] on div at bounding box center [133, 175] width 60 height 50
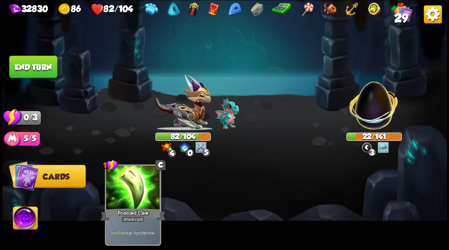
click at [26, 69] on button "End turn" at bounding box center [33, 67] width 48 height 23
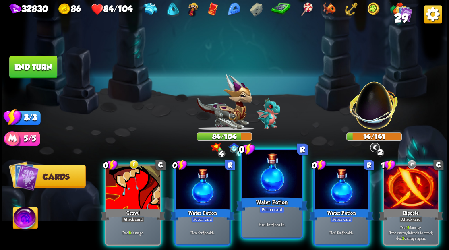
click at [257, 181] on div at bounding box center [272, 175] width 60 height 50
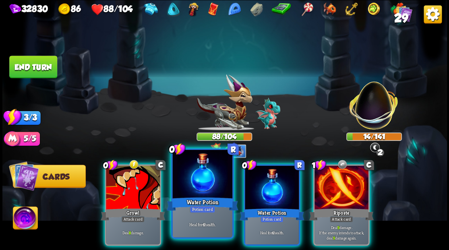
click at [209, 182] on div at bounding box center [202, 175] width 60 height 50
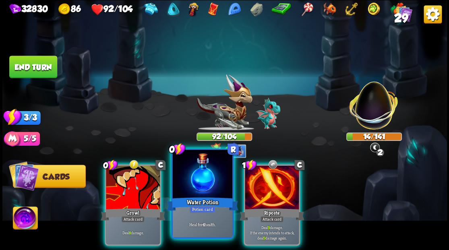
click at [205, 180] on div at bounding box center [202, 175] width 60 height 50
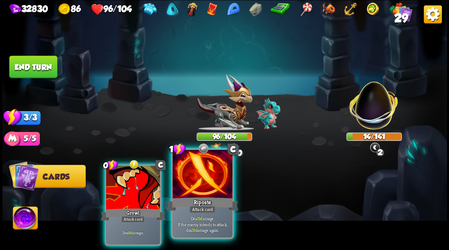
click at [205, 180] on div at bounding box center [202, 175] width 60 height 50
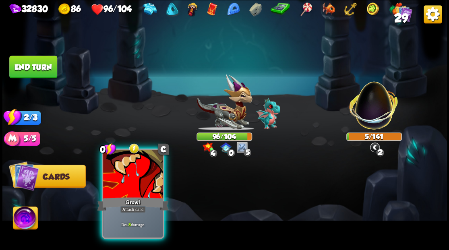
click at [141, 188] on div at bounding box center [133, 175] width 60 height 50
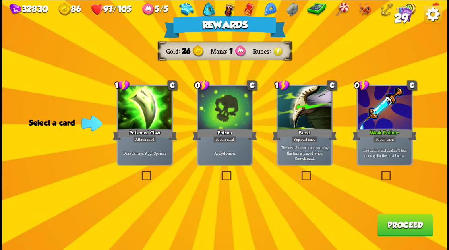
click at [405, 229] on button "Proceed" at bounding box center [405, 224] width 56 height 23
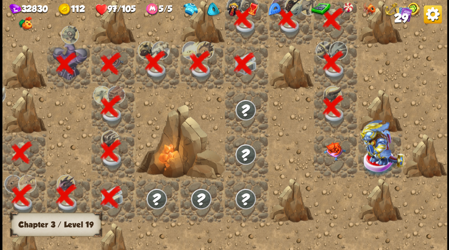
click at [329, 145] on img at bounding box center [334, 151] width 22 height 19
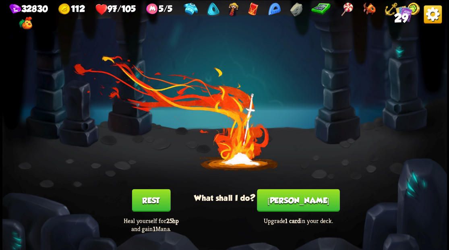
click at [298, 204] on button "Smith" at bounding box center [298, 200] width 83 height 23
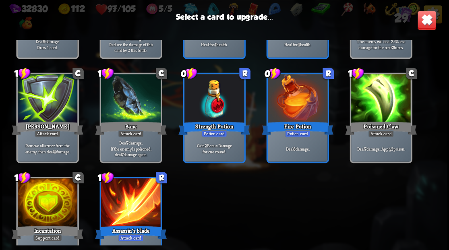
scroll to position [374, 0]
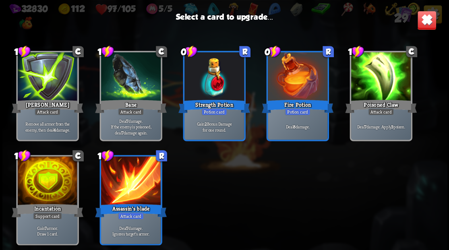
click at [298, 77] on div at bounding box center [297, 77] width 60 height 50
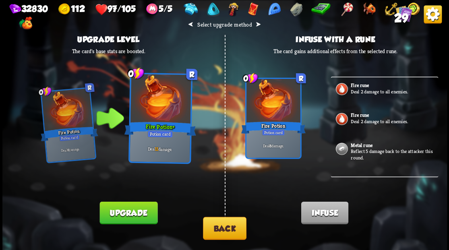
scroll to position [147, 0]
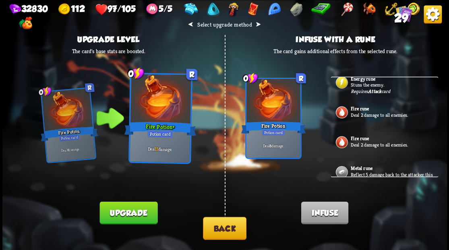
click at [213, 235] on button "Back" at bounding box center [224, 228] width 43 height 23
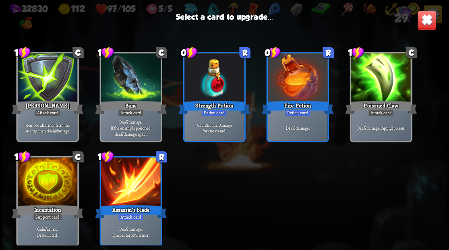
scroll to position [374, 0]
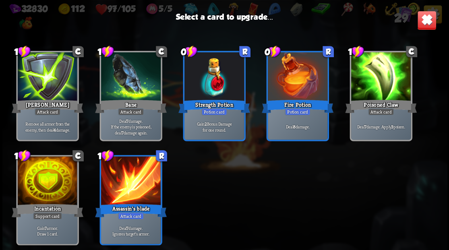
click at [130, 181] on div at bounding box center [131, 181] width 60 height 50
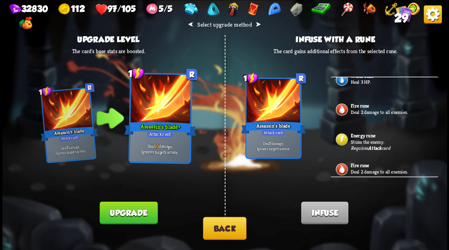
scroll to position [107, 0]
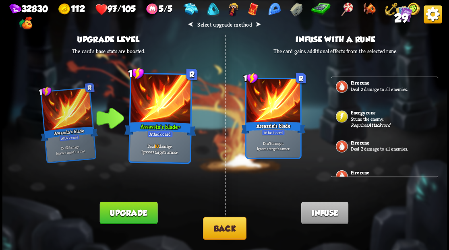
click at [365, 118] on p "Stuns the enemy." at bounding box center [394, 119] width 86 height 6
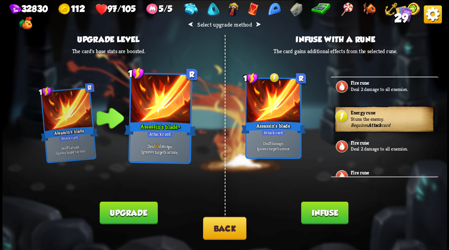
click at [333, 211] on button "Infuse" at bounding box center [324, 212] width 47 height 23
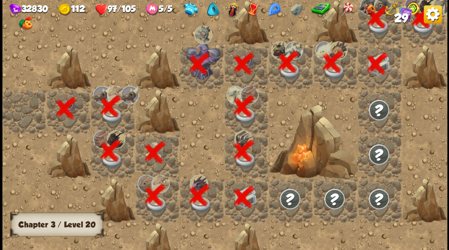
scroll to position [0, 155]
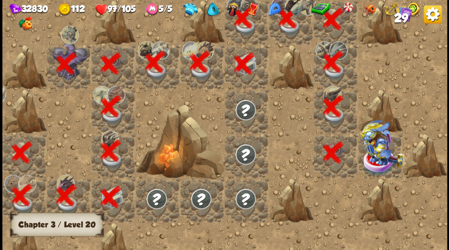
click at [368, 160] on img at bounding box center [382, 144] width 44 height 48
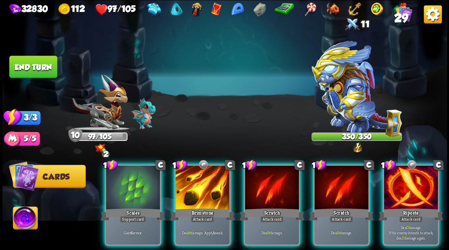
click at [22, 216] on img at bounding box center [25, 219] width 25 height 25
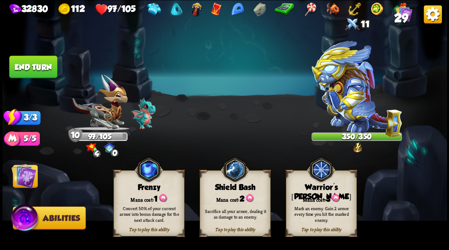
click at [327, 197] on span "3" at bounding box center [328, 198] width 4 height 9
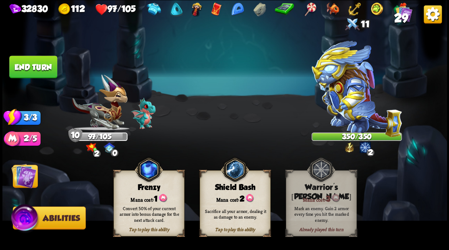
click at [23, 180] on img at bounding box center [23, 175] width 25 height 25
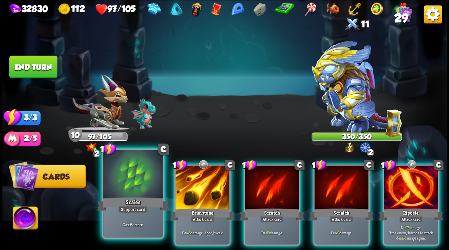
click at [139, 184] on div at bounding box center [133, 175] width 60 height 50
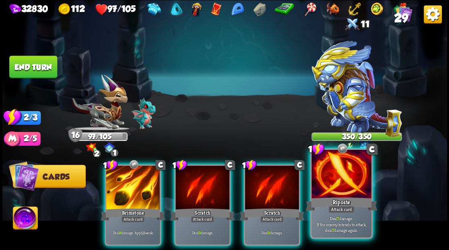
click at [338, 177] on div at bounding box center [341, 175] width 60 height 50
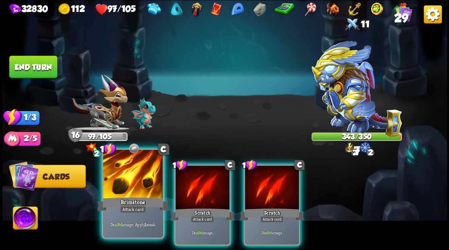
click at [126, 190] on div at bounding box center [133, 175] width 60 height 50
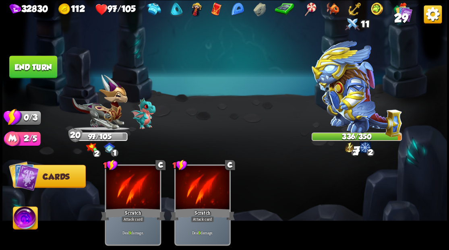
click at [46, 72] on button "End turn" at bounding box center [33, 67] width 48 height 23
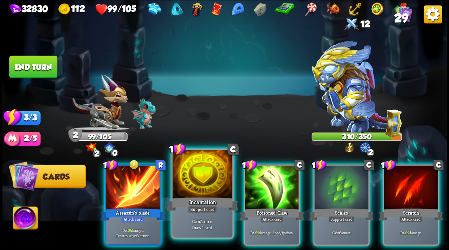
click at [197, 190] on div at bounding box center [202, 175] width 60 height 50
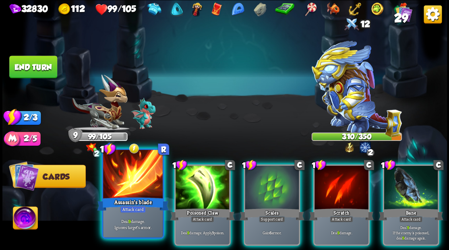
click at [134, 187] on div at bounding box center [133, 175] width 60 height 50
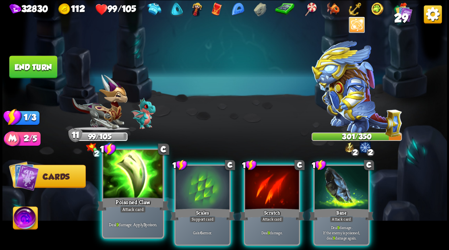
click at [130, 197] on div "1 C Poisoned Claw Attack card Deal 9 damage. Apply 3 poison." at bounding box center [132, 193] width 62 height 90
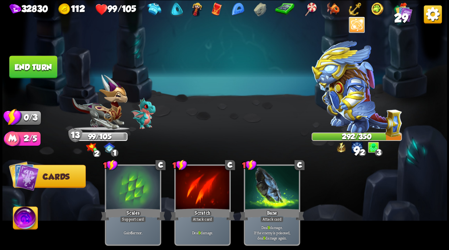
click at [39, 67] on button "End turn" at bounding box center [33, 67] width 48 height 23
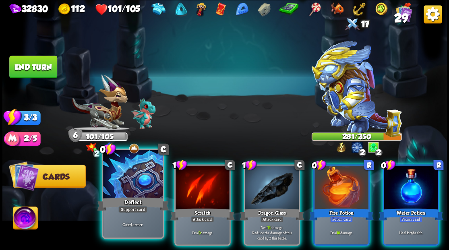
click at [126, 189] on div at bounding box center [133, 175] width 60 height 50
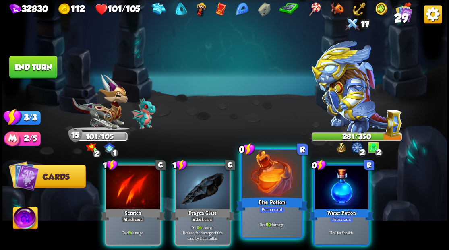
click at [259, 187] on div at bounding box center [272, 175] width 60 height 50
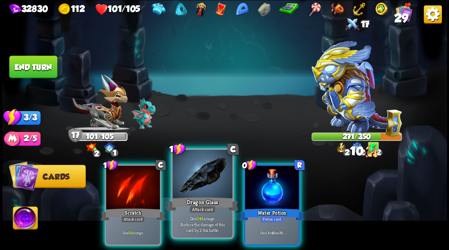
click at [197, 189] on div at bounding box center [202, 175] width 60 height 50
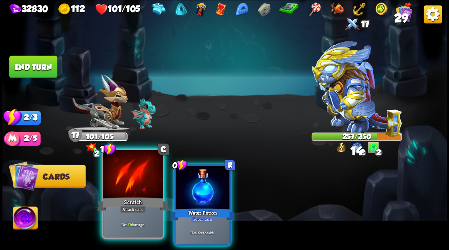
click at [129, 186] on div at bounding box center [133, 175] width 60 height 50
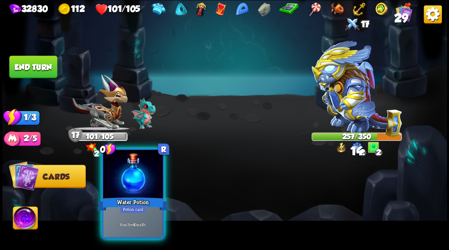
click at [129, 185] on div at bounding box center [133, 175] width 60 height 50
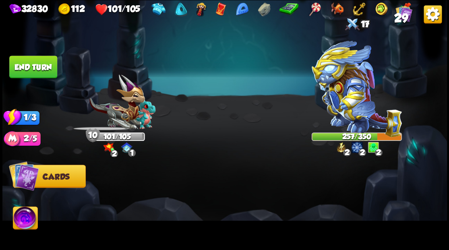
click at [35, 68] on button "End turn" at bounding box center [33, 67] width 48 height 23
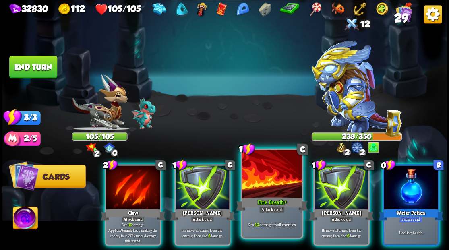
click at [250, 172] on div at bounding box center [272, 175] width 60 height 50
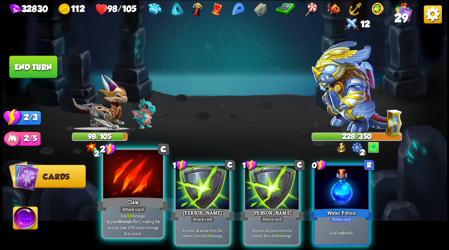
click at [128, 191] on div at bounding box center [133, 175] width 60 height 50
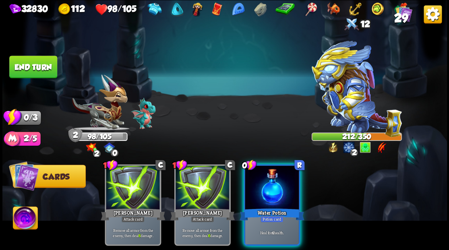
click at [46, 68] on button "End turn" at bounding box center [33, 67] width 48 height 23
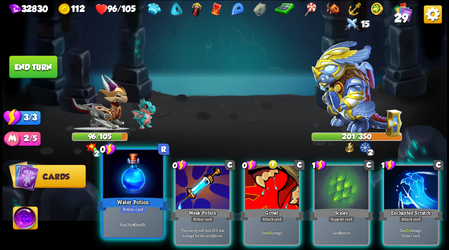
click at [138, 165] on div at bounding box center [133, 175] width 60 height 50
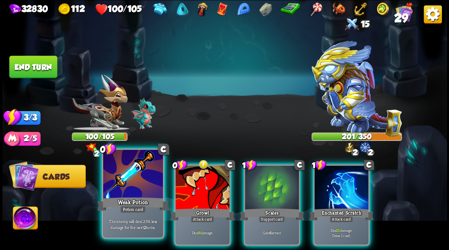
click at [147, 186] on div at bounding box center [133, 175] width 60 height 50
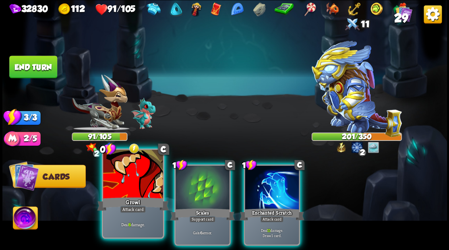
click at [136, 180] on div at bounding box center [133, 175] width 60 height 50
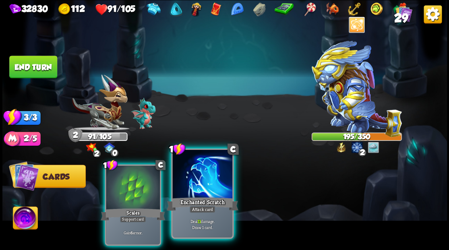
click at [200, 184] on div at bounding box center [202, 175] width 60 height 50
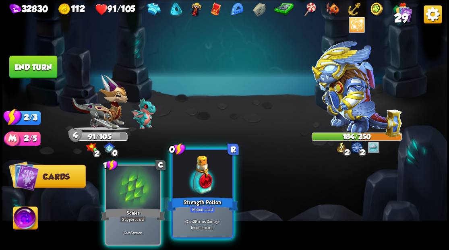
click at [213, 186] on div at bounding box center [202, 175] width 60 height 50
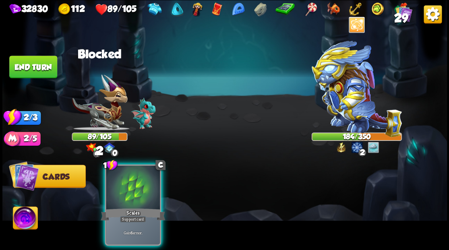
drag, startPoint x: 137, startPoint y: 181, endPoint x: 119, endPoint y: 150, distance: 35.9
click at [137, 181] on div at bounding box center [133, 188] width 54 height 46
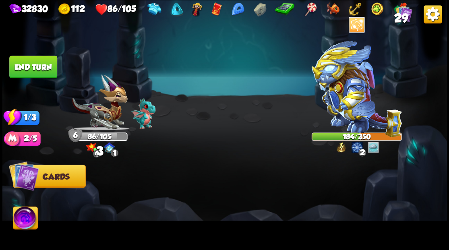
click at [33, 64] on button "End turn" at bounding box center [33, 67] width 48 height 23
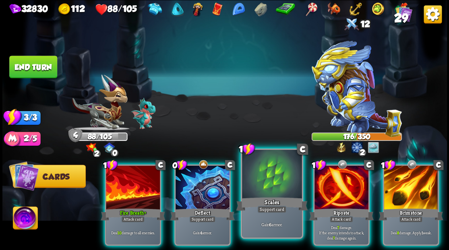
click at [268, 166] on div at bounding box center [272, 175] width 60 height 50
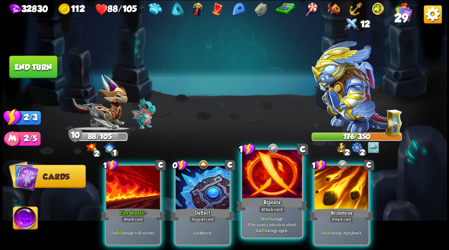
click at [276, 179] on div at bounding box center [272, 175] width 60 height 50
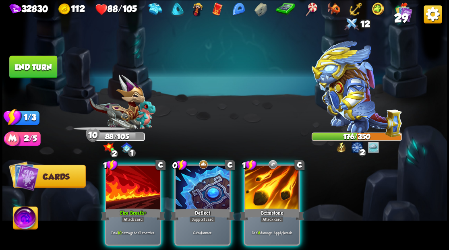
click at [275, 179] on div at bounding box center [272, 188] width 54 height 46
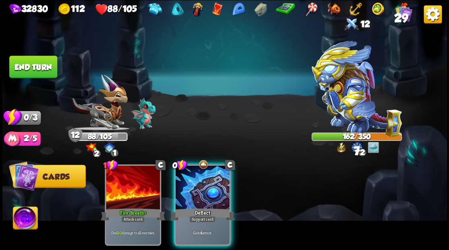
click at [225, 184] on div at bounding box center [203, 188] width 54 height 46
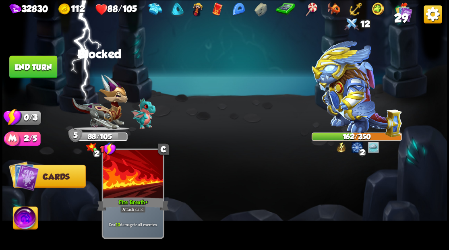
click at [148, 197] on div "Fire Breath +" at bounding box center [133, 204] width 72 height 16
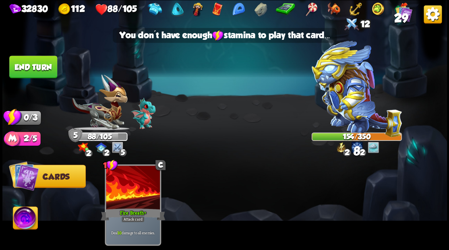
click at [47, 71] on button "End turn" at bounding box center [33, 67] width 48 height 23
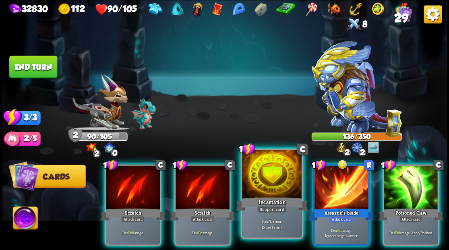
click at [262, 190] on div at bounding box center [272, 175] width 60 height 50
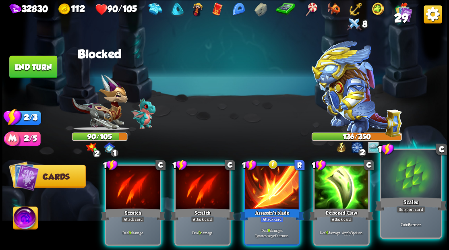
click at [418, 189] on div at bounding box center [411, 175] width 60 height 50
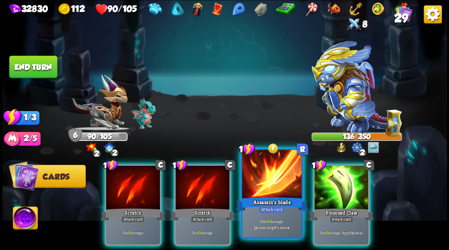
click at [272, 190] on div at bounding box center [272, 175] width 60 height 50
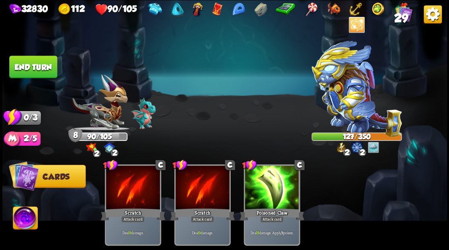
drag, startPoint x: 23, startPoint y: 72, endPoint x: 237, endPoint y: 139, distance: 224.2
click at [23, 72] on button "End turn" at bounding box center [33, 67] width 48 height 23
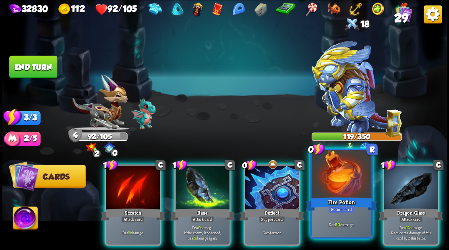
click at [345, 189] on div at bounding box center [341, 175] width 60 height 50
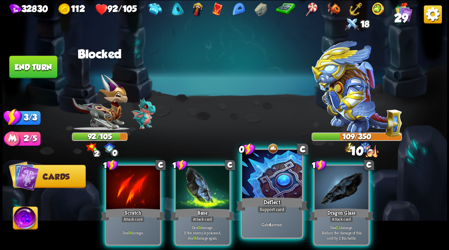
click at [271, 197] on div "Deflect" at bounding box center [272, 204] width 72 height 16
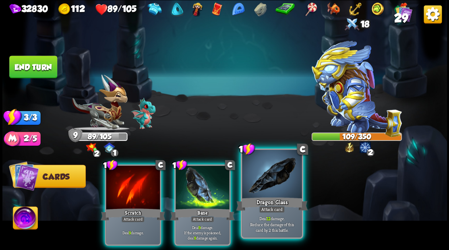
click at [266, 190] on div at bounding box center [272, 175] width 60 height 50
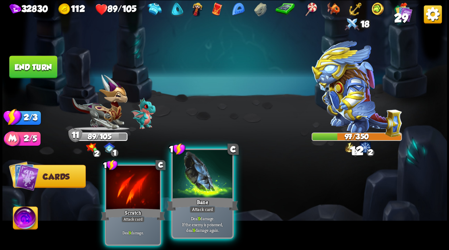
click at [196, 199] on div "Bane" at bounding box center [202, 204] width 72 height 16
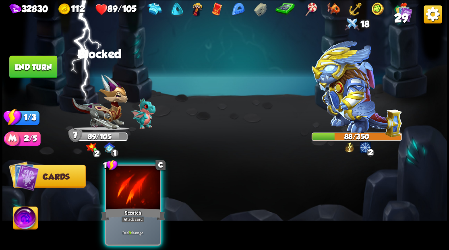
click at [39, 67] on button "End turn" at bounding box center [33, 67] width 48 height 23
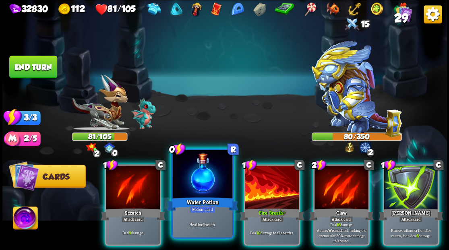
click at [189, 202] on div "Water Potion" at bounding box center [202, 204] width 72 height 16
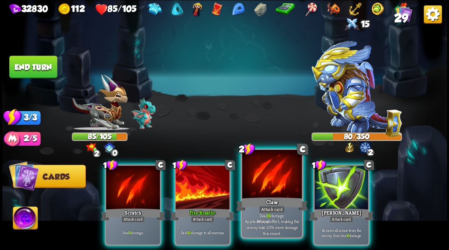
click at [267, 185] on div at bounding box center [272, 175] width 60 height 50
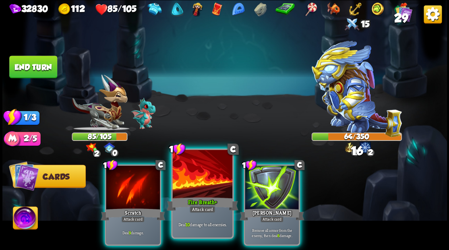
click at [183, 186] on div at bounding box center [202, 175] width 60 height 50
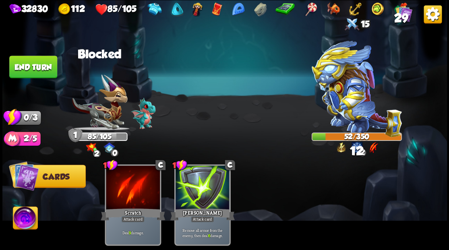
click at [17, 58] on button "End turn" at bounding box center [33, 67] width 48 height 23
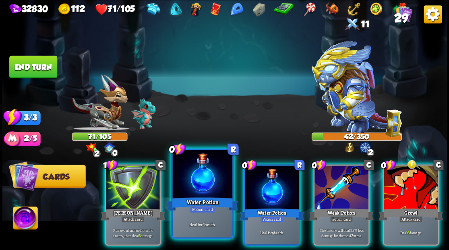
click at [199, 188] on div at bounding box center [202, 175] width 60 height 50
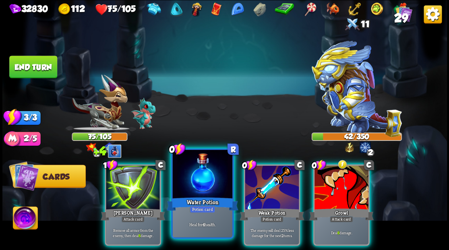
click at [199, 188] on div at bounding box center [202, 175] width 60 height 50
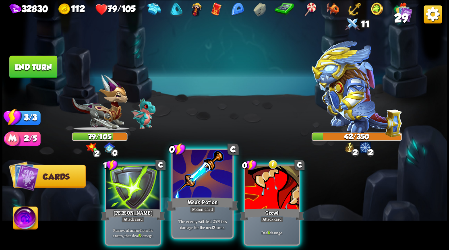
click at [201, 188] on div at bounding box center [202, 175] width 60 height 50
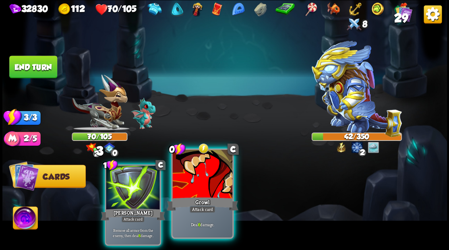
click at [210, 174] on div at bounding box center [202, 175] width 60 height 50
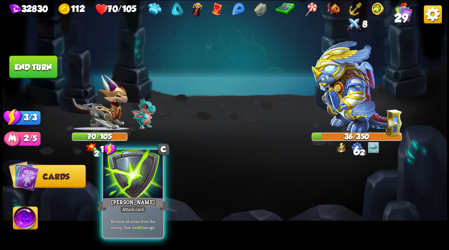
click at [135, 182] on div at bounding box center [133, 175] width 60 height 50
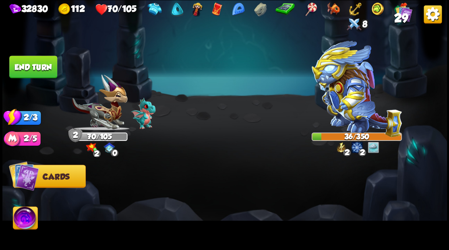
click at [28, 68] on button "End turn" at bounding box center [33, 67] width 48 height 23
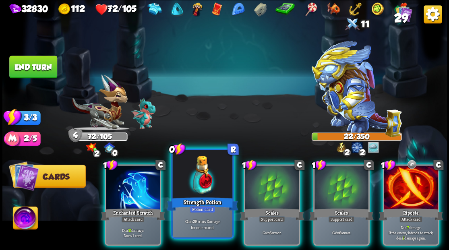
click at [203, 176] on div at bounding box center [202, 175] width 60 height 50
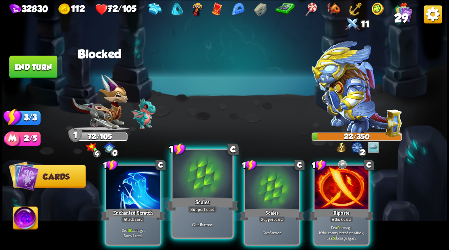
click at [204, 174] on div at bounding box center [202, 175] width 60 height 50
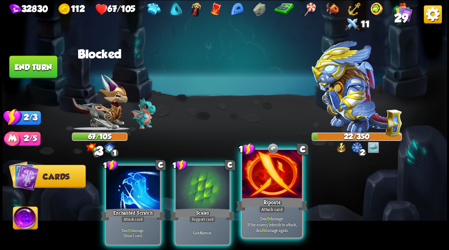
click at [248, 179] on div at bounding box center [272, 175] width 60 height 50
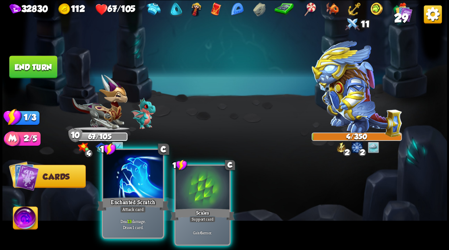
click at [127, 184] on div at bounding box center [133, 175] width 60 height 50
